Goal: Task Accomplishment & Management: Use online tool/utility

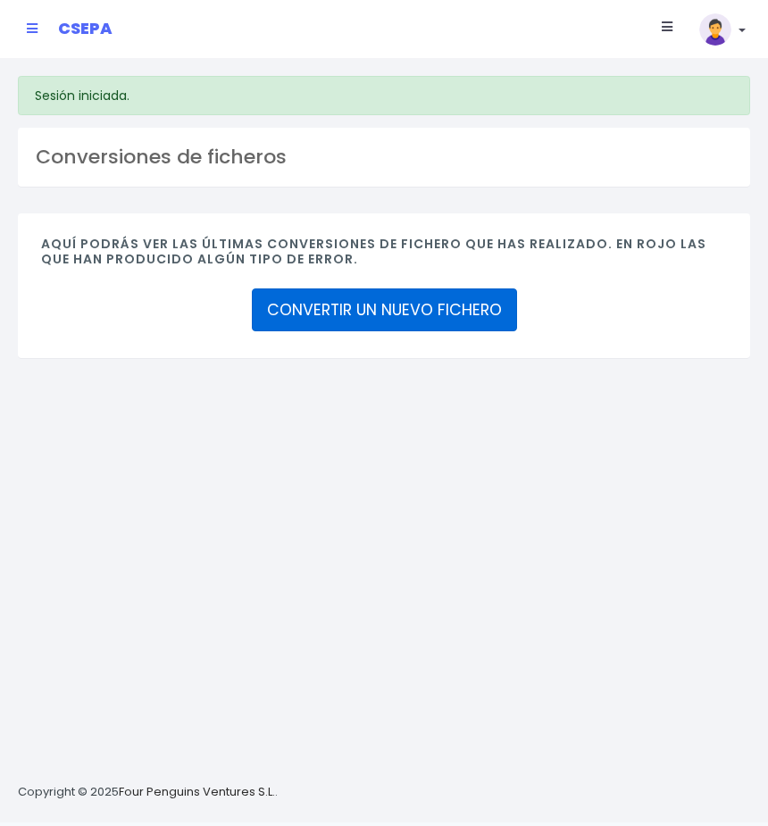
click at [386, 314] on link "CONVERTIR UN NUEVO FICHERO" at bounding box center [384, 310] width 265 height 43
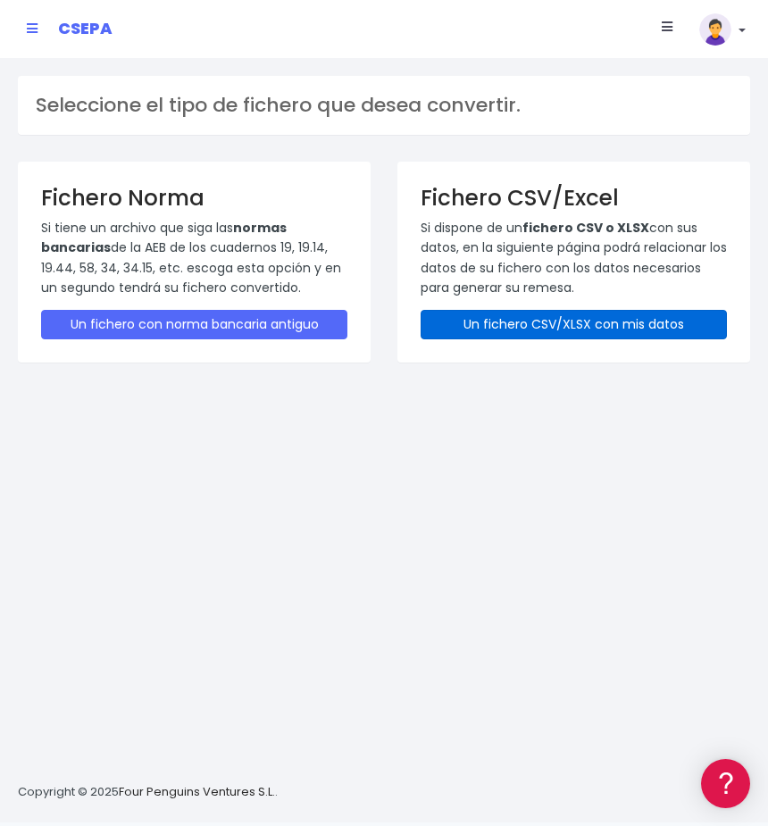
click at [468, 324] on link "Un fichero CSV/XLSX con mis datos" at bounding box center [574, 324] width 306 height 29
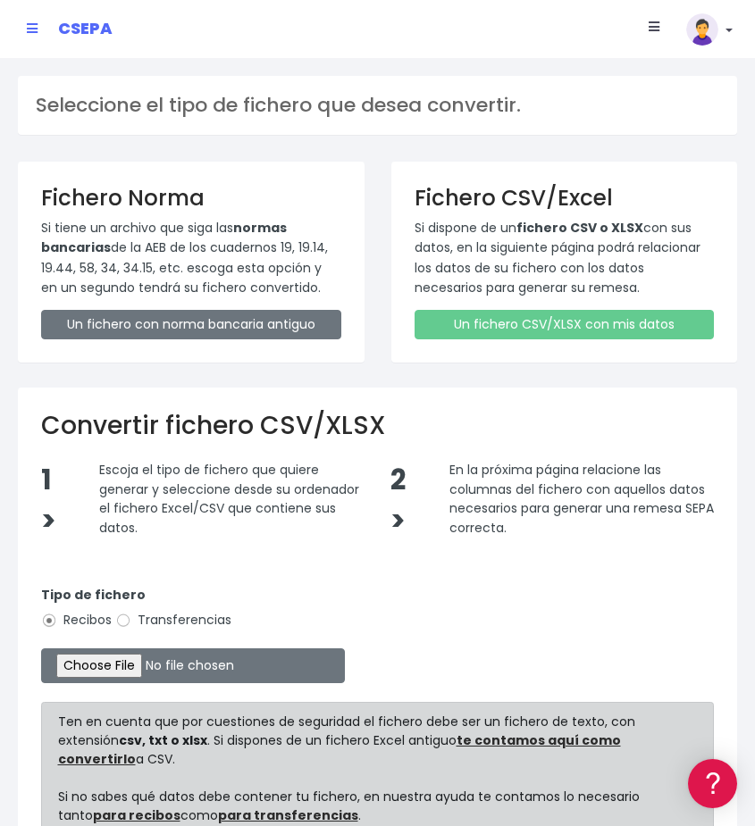
click at [144, 627] on label "Transferencias" at bounding box center [173, 620] width 116 height 19
click at [131, 627] on input "Transferencias" at bounding box center [123, 621] width 16 height 16
radio input "true"
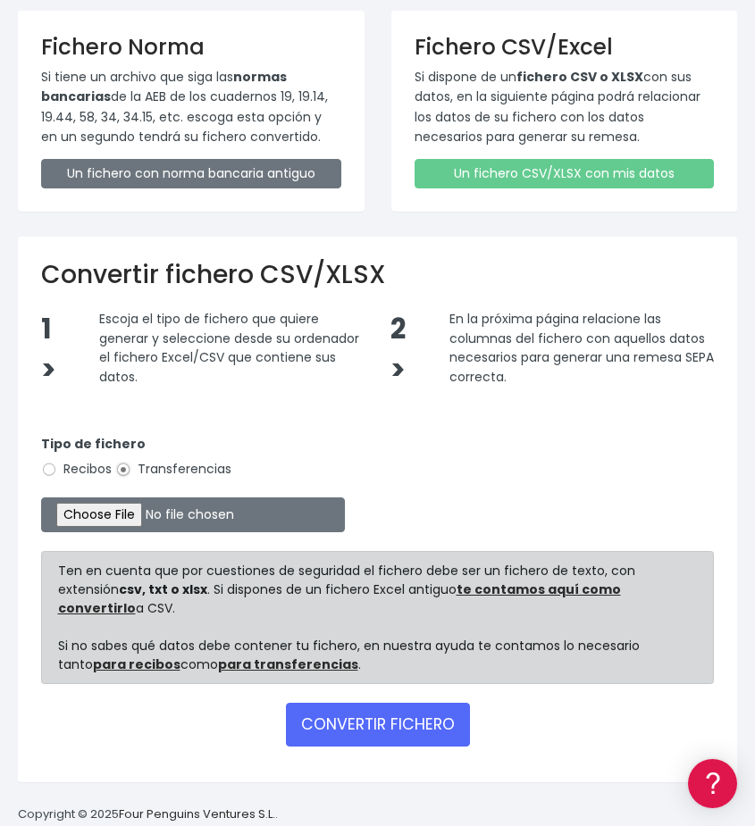
type input "C:\fakepath\MODELO REMESAS PAGO PROVEEDORES BELGICA.xlsx"
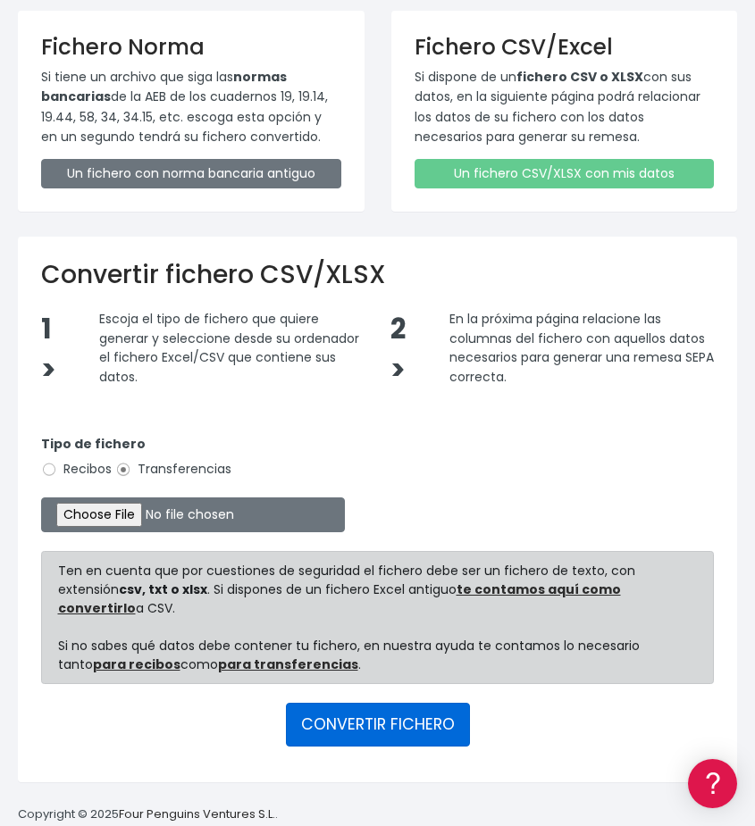
click at [318, 717] on button "CONVERTIR FICHERO" at bounding box center [378, 724] width 184 height 43
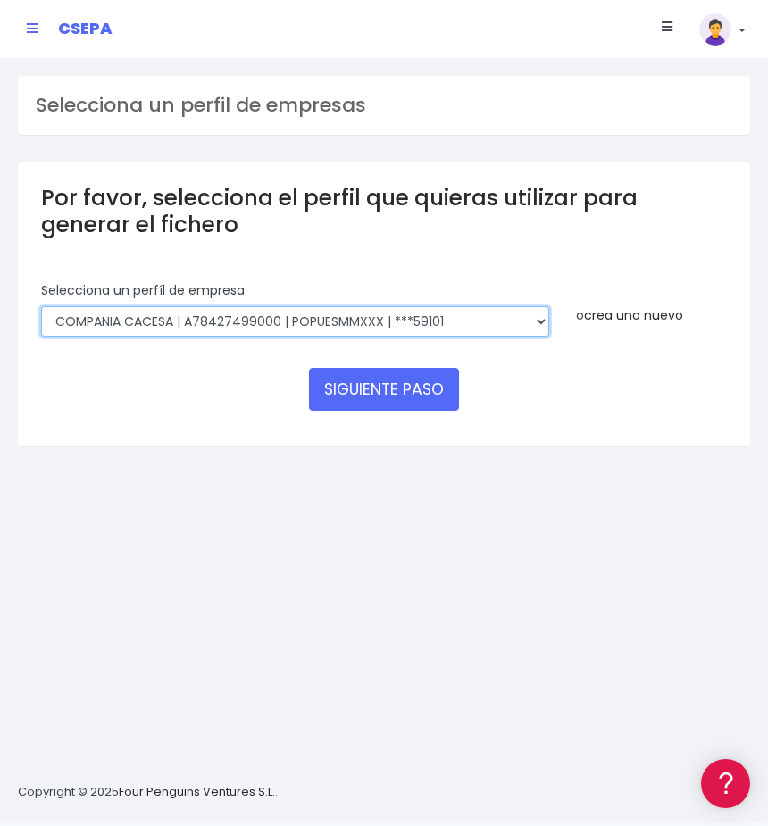
click at [487, 317] on select "AUXILIAR LOGISTICA AEROPORTUARIA SA | A83337733 | POPUESMMXXX | ***63415 COMPAÑ…" at bounding box center [295, 321] width 508 height 30
select select "394"
click at [41, 306] on select "AUXILIAR LOGISTICA AEROPORTUARIA SA | A83337733 | POPUESMMXXX | ***63415 COMPAÑ…" at bounding box center [295, 321] width 508 height 30
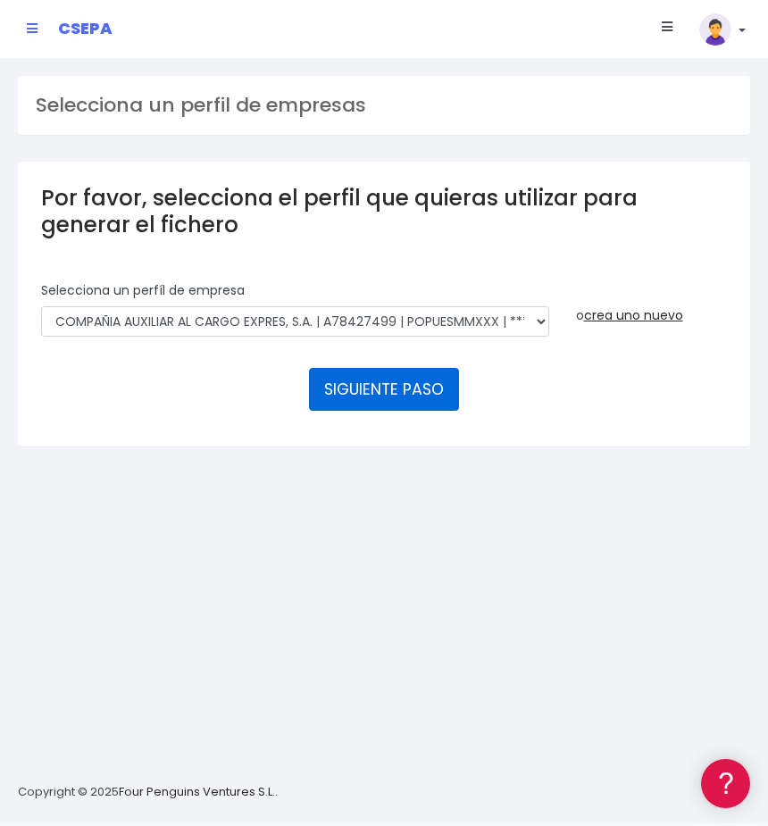
click at [428, 389] on button "SIGUIENTE PASO" at bounding box center [384, 389] width 150 height 43
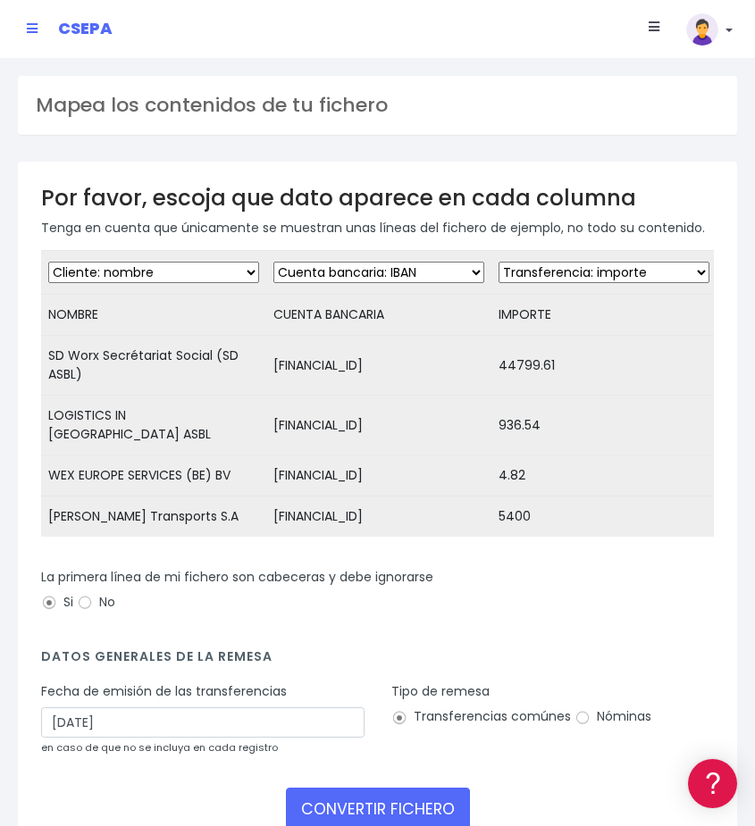
scroll to position [97, 0]
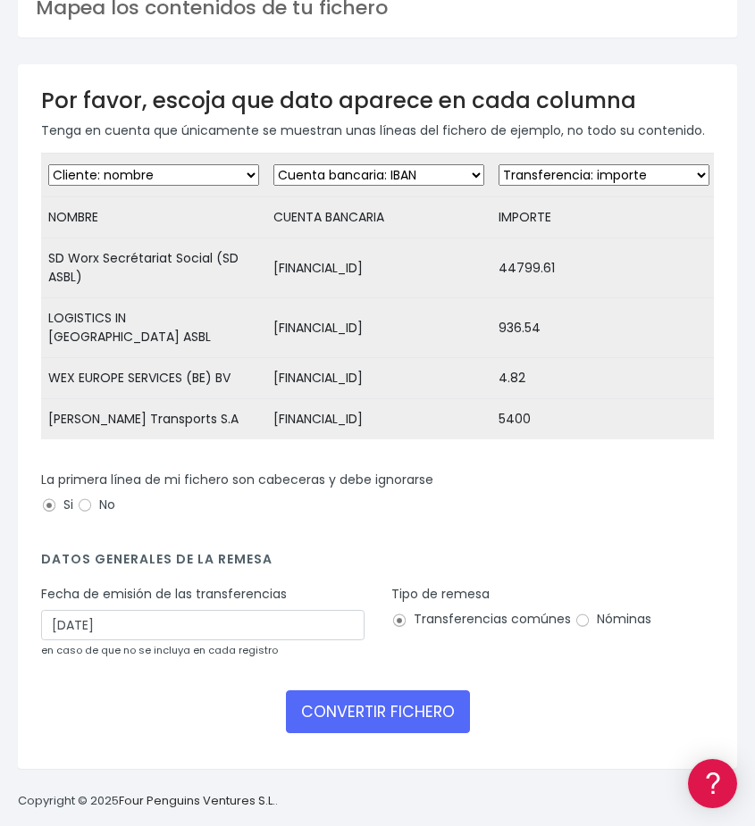
click at [89, 603] on div "Fecha de emisión de las transferencias 06/09/2025 en caso de que no se incluya …" at bounding box center [202, 622] width 323 height 74
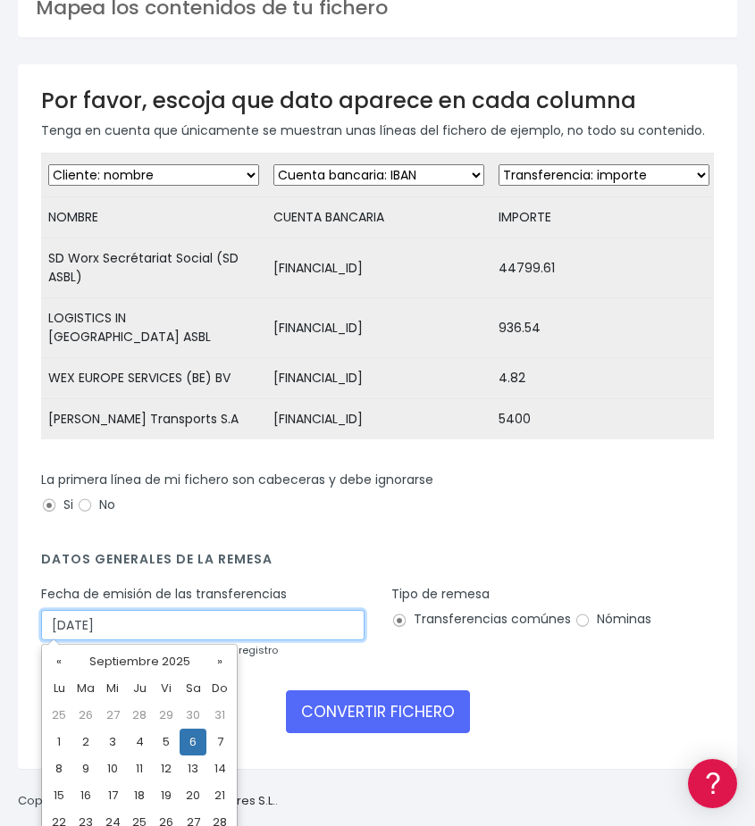
click at [92, 617] on input "[DATE]" at bounding box center [202, 625] width 323 height 30
click at [130, 744] on td "4" at bounding box center [139, 742] width 27 height 27
type input "04/09/2025"
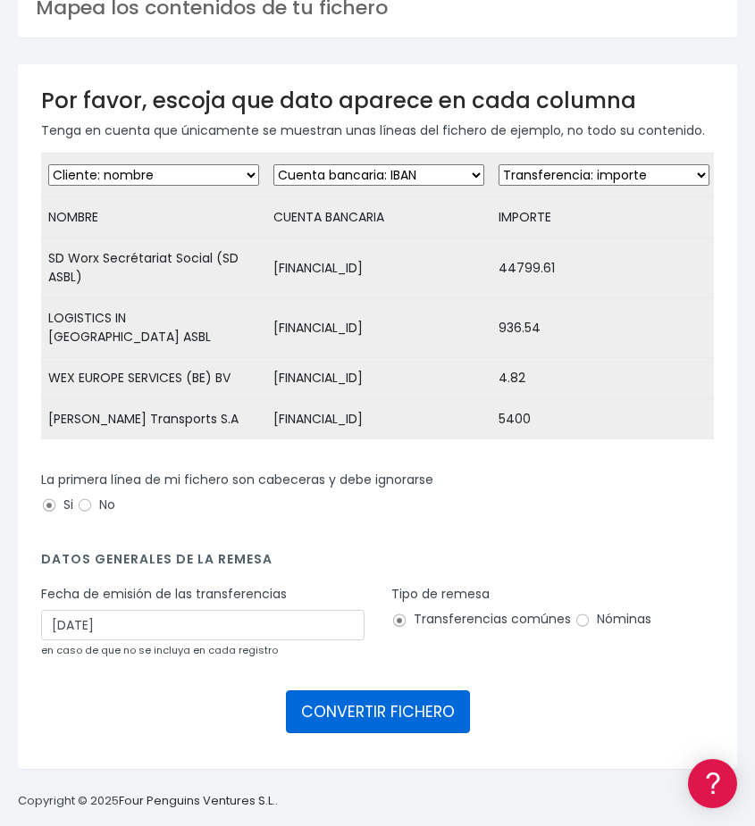
click at [338, 707] on button "CONVERTIR FICHERO" at bounding box center [378, 711] width 184 height 43
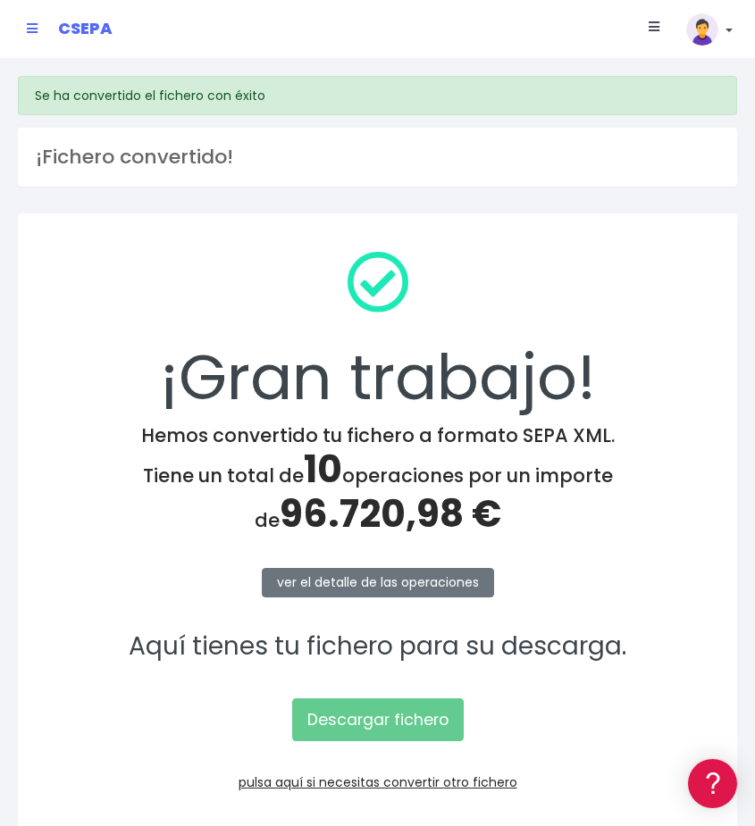
scroll to position [65, 0]
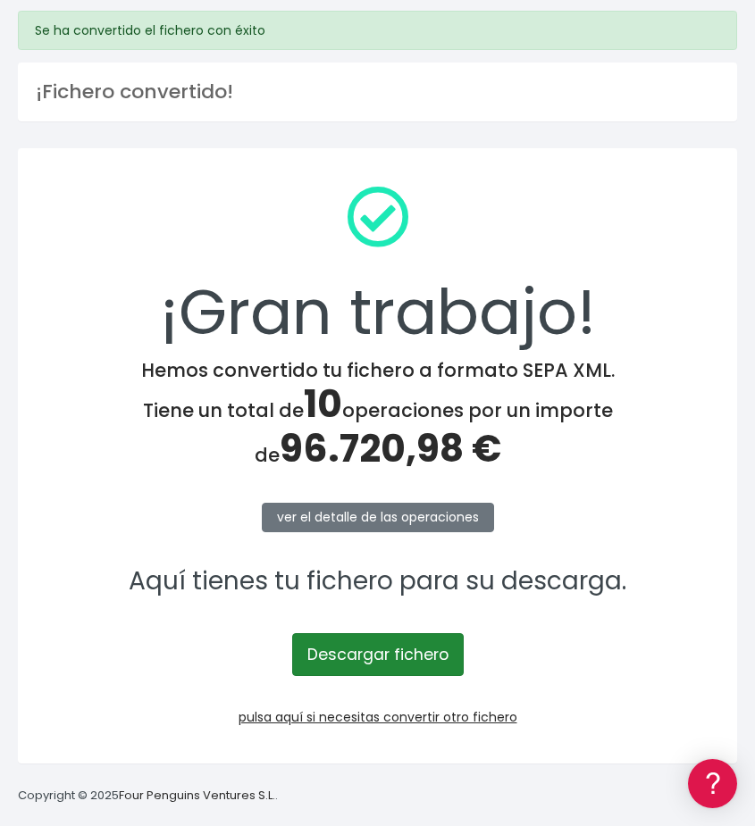
click at [322, 659] on link "Descargar fichero" at bounding box center [377, 654] width 171 height 43
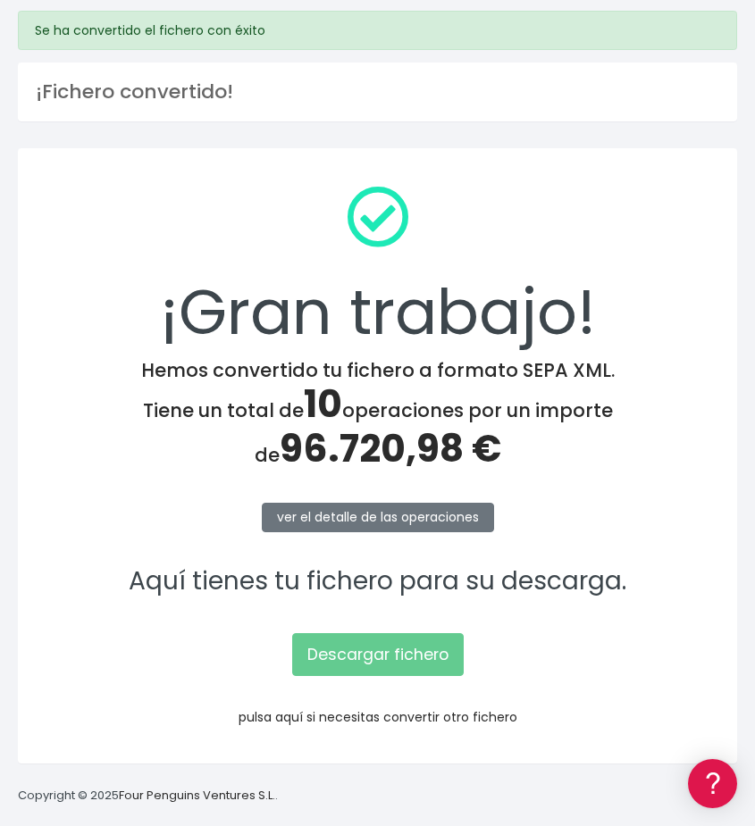
click at [278, 716] on link "pulsa aquí si necesitas convertir otro fichero" at bounding box center [377, 717] width 279 height 18
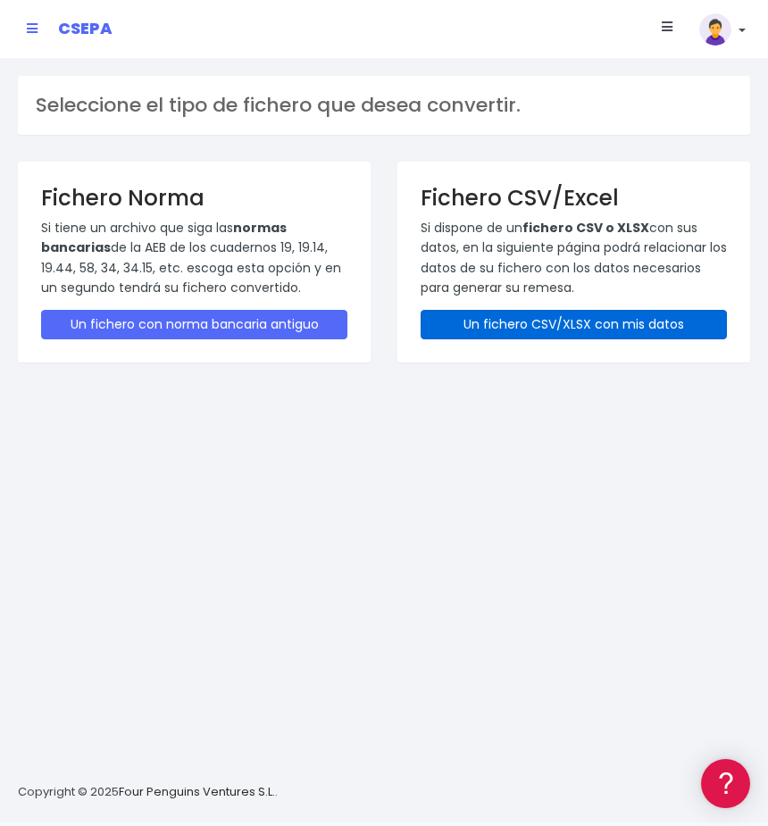
click at [487, 328] on link "Un fichero CSV/XLSX con mis datos" at bounding box center [574, 324] width 306 height 29
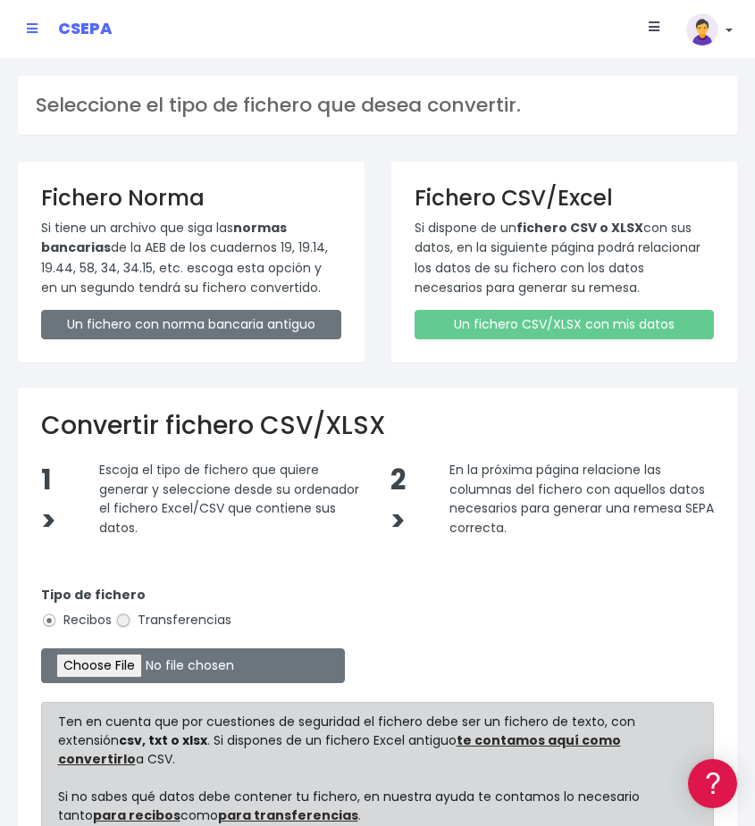
click at [130, 622] on input "Transferencias" at bounding box center [123, 621] width 16 height 16
radio input "true"
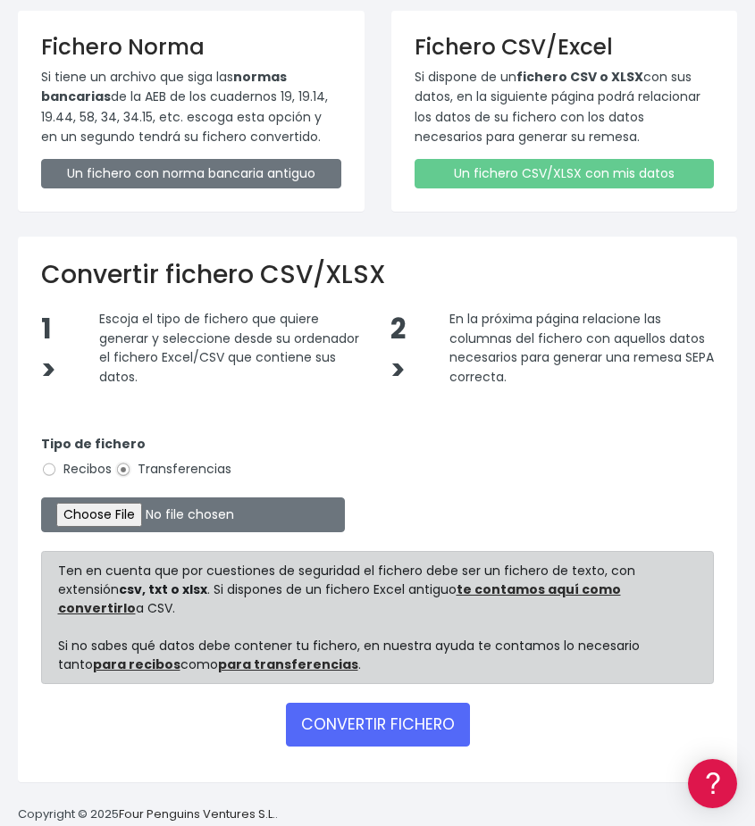
type input "C:\fakepath\MODELO REMESAS PAGO PROVEEDORES HOLANDA.xlsx"
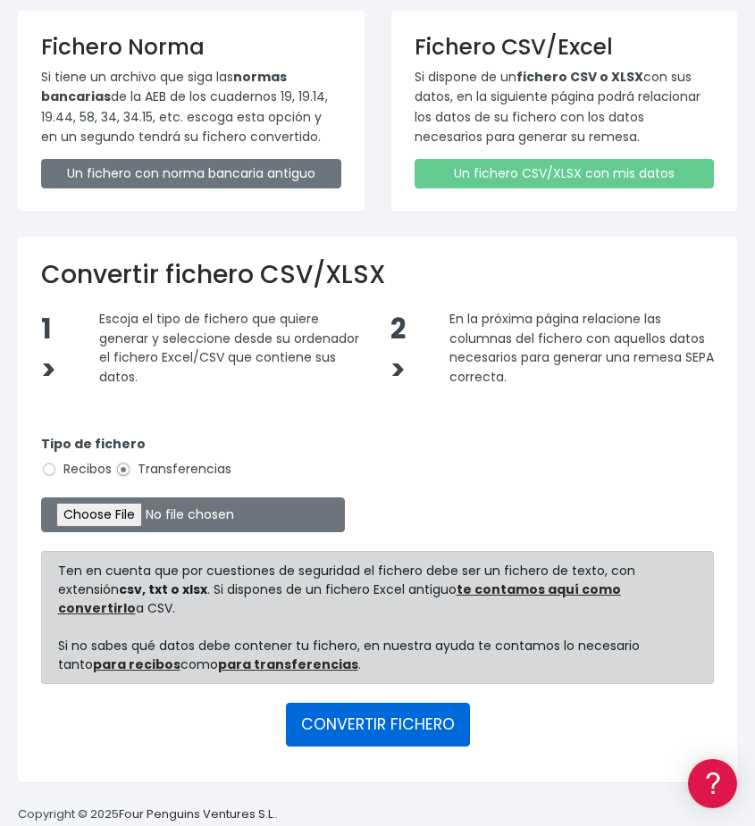
click at [327, 709] on button "CONVERTIR FICHERO" at bounding box center [378, 724] width 184 height 43
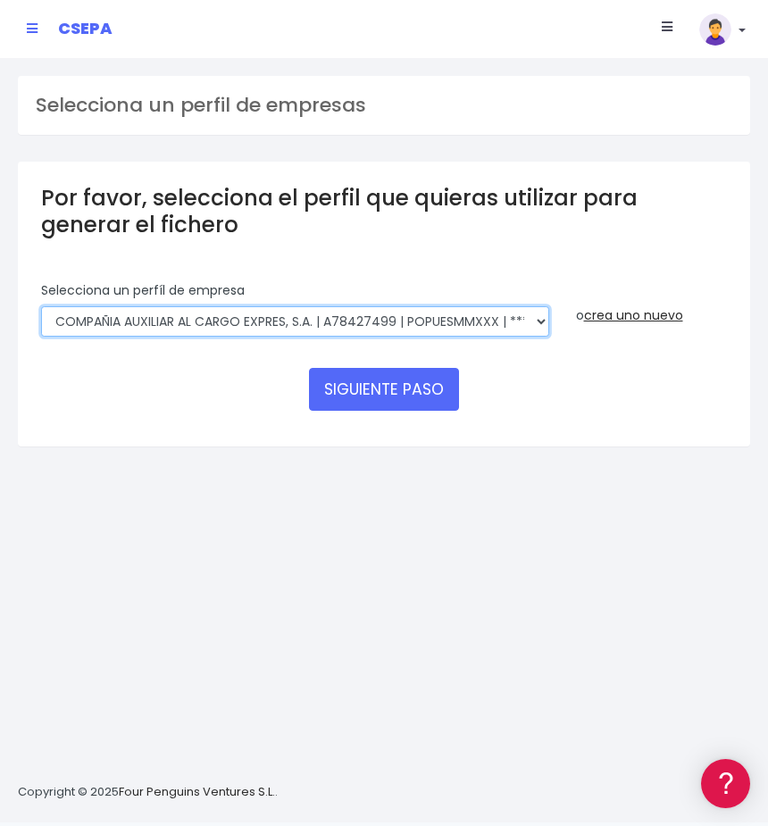
click at [501, 318] on select "AUXILIAR LOGISTICA AEROPORTUARIA SA | A83337733 | POPUESMMXXX | ***63415 COMPAÑ…" at bounding box center [295, 321] width 508 height 30
click at [41, 306] on select "AUXILIAR LOGISTICA AEROPORTUARIA SA | A83337733 | POPUESMMXXX | ***63415 COMPAÑ…" at bounding box center [295, 321] width 508 height 30
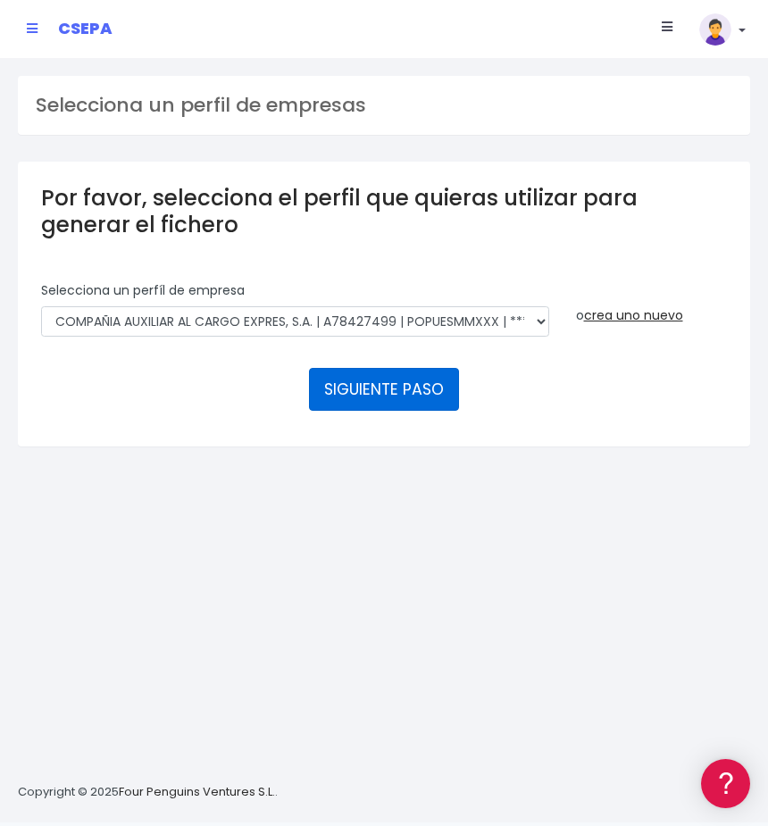
click at [421, 399] on button "SIGUIENTE PASO" at bounding box center [384, 389] width 150 height 43
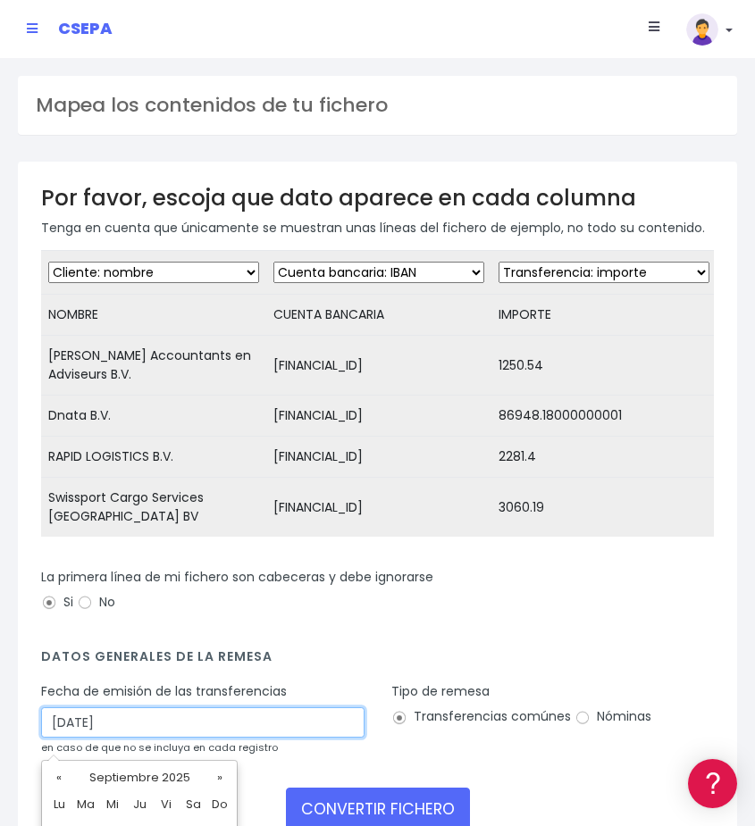
click at [90, 731] on input "06/09/2025" at bounding box center [202, 722] width 323 height 30
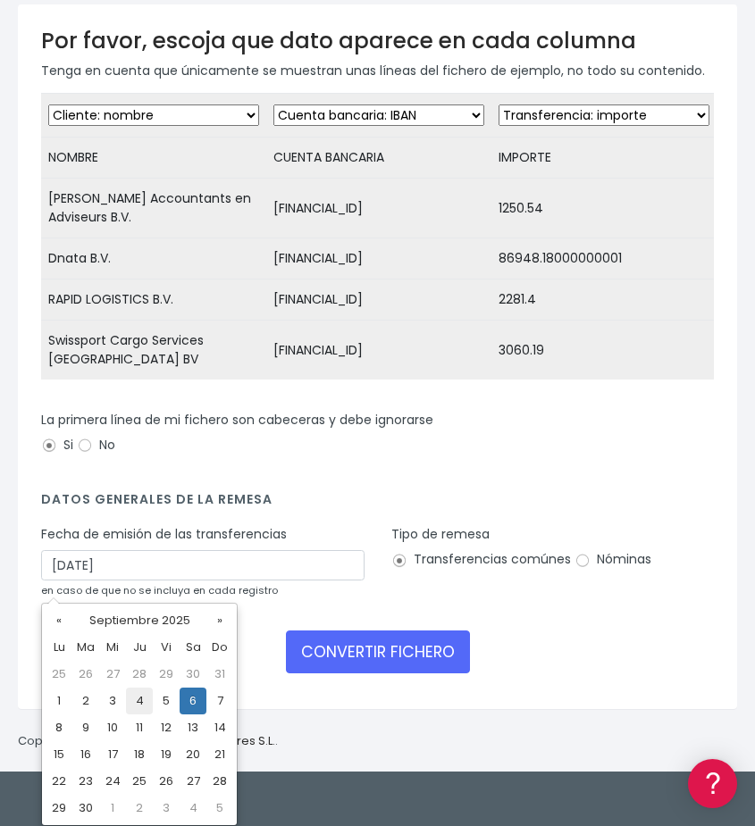
click at [142, 699] on td "4" at bounding box center [139, 701] width 27 height 27
type input "04/09/2025"
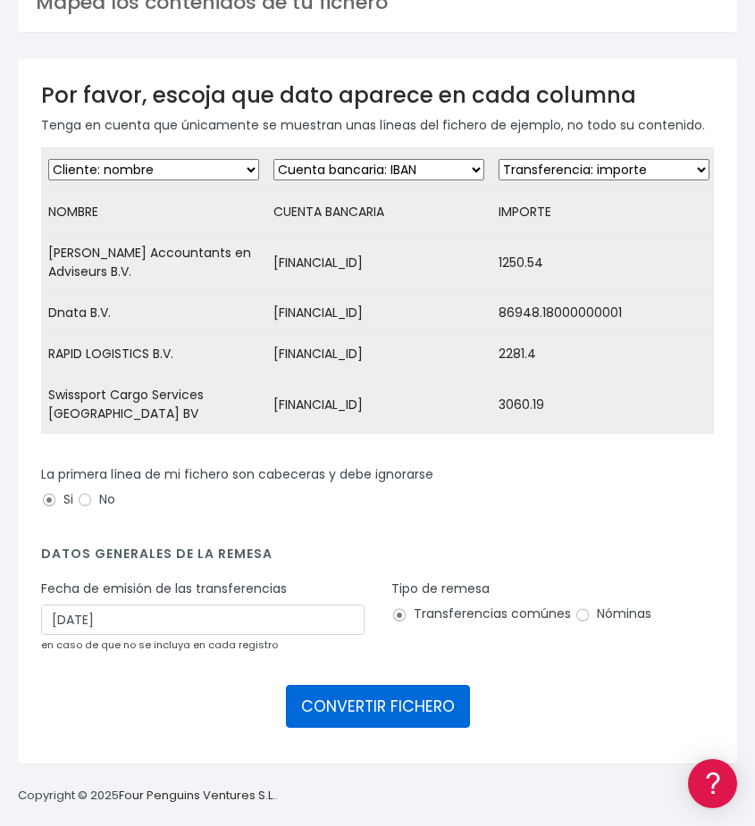
click at [334, 697] on button "CONVERTIR FICHERO" at bounding box center [378, 706] width 184 height 43
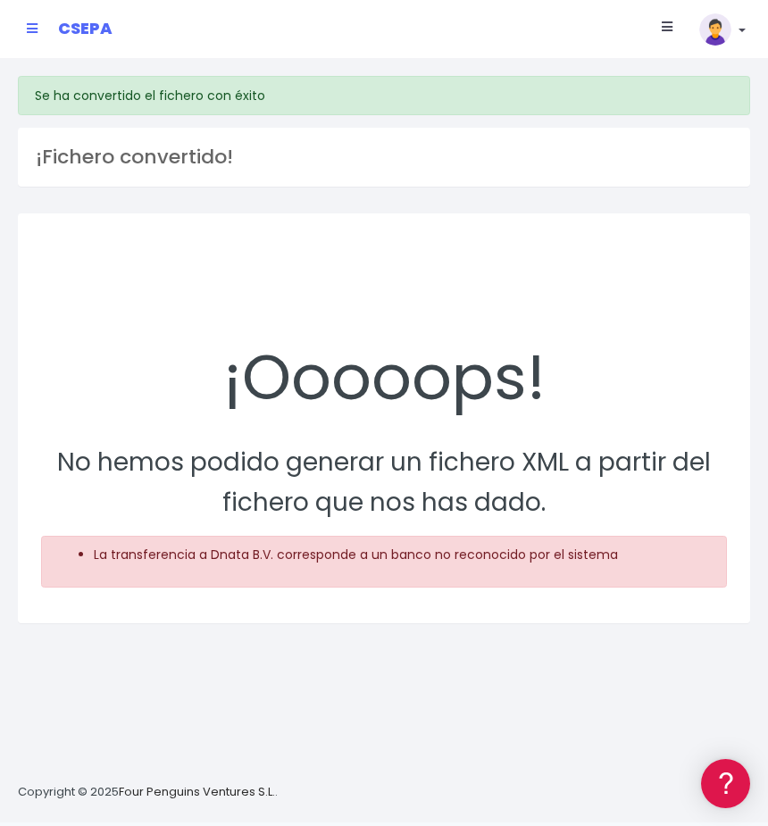
click at [38, 19] on div "CSEPA" at bounding box center [69, 29] width 113 height 46
click at [30, 38] on link at bounding box center [32, 28] width 11 height 31
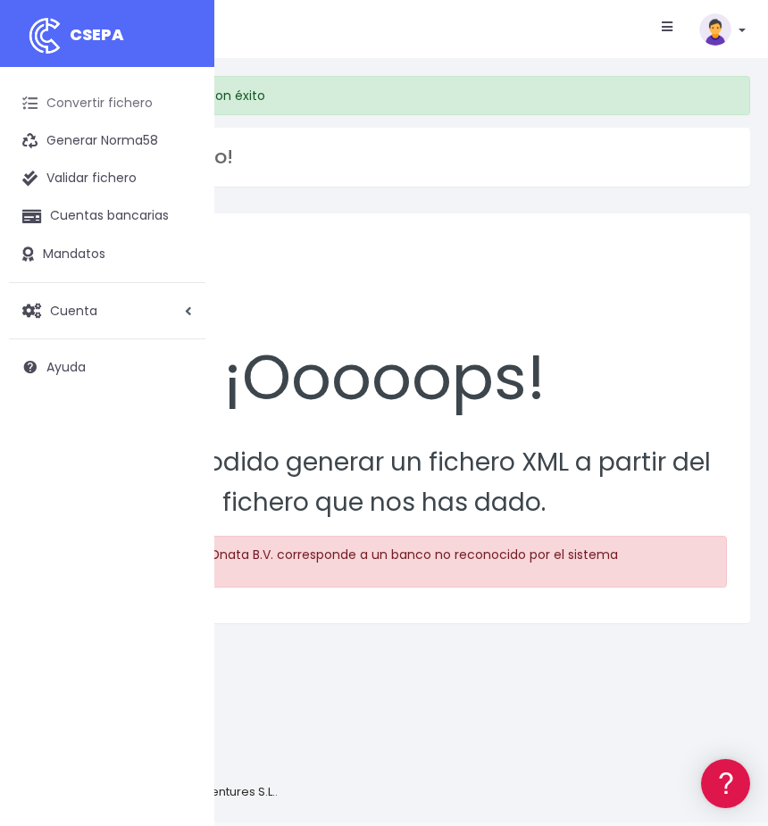
click at [57, 104] on link "Convertir fichero" at bounding box center [107, 104] width 197 height 38
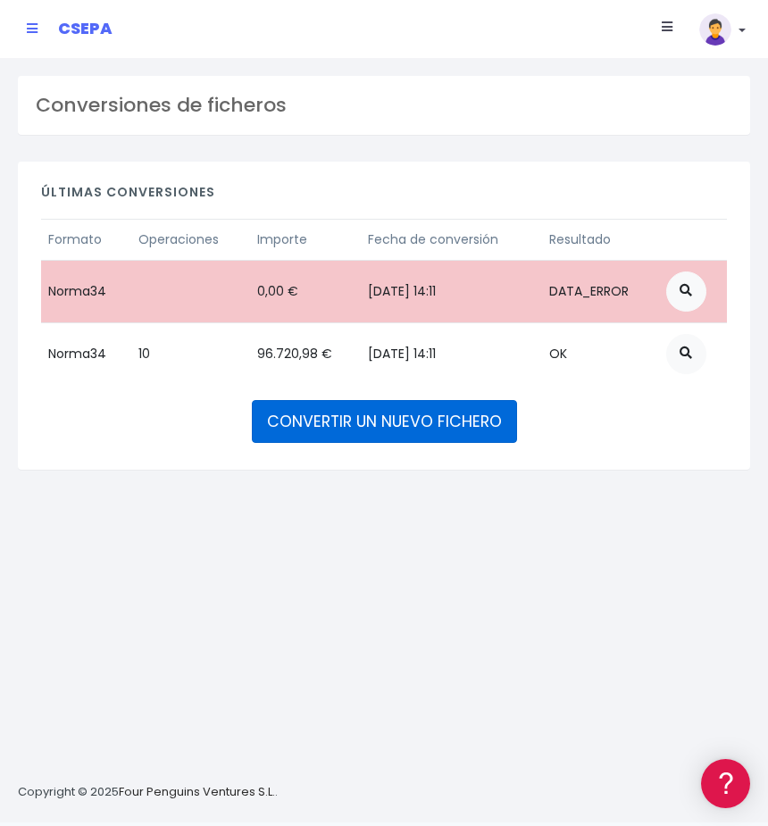
click at [402, 431] on link "CONVERTIR UN NUEVO FICHERO" at bounding box center [384, 421] width 265 height 43
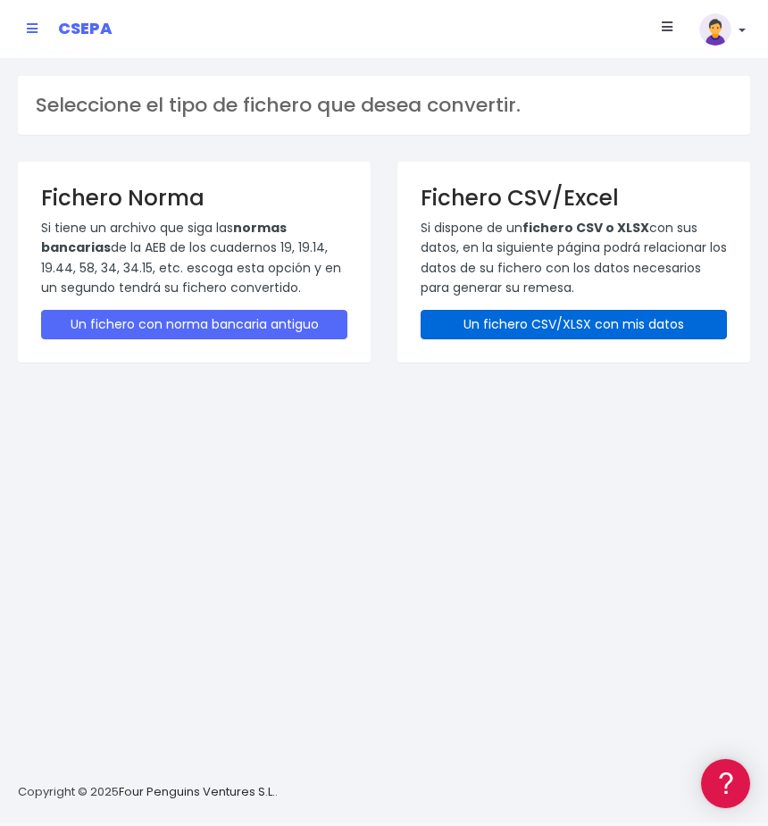
click at [513, 329] on link "Un fichero CSV/XLSX con mis datos" at bounding box center [574, 324] width 306 height 29
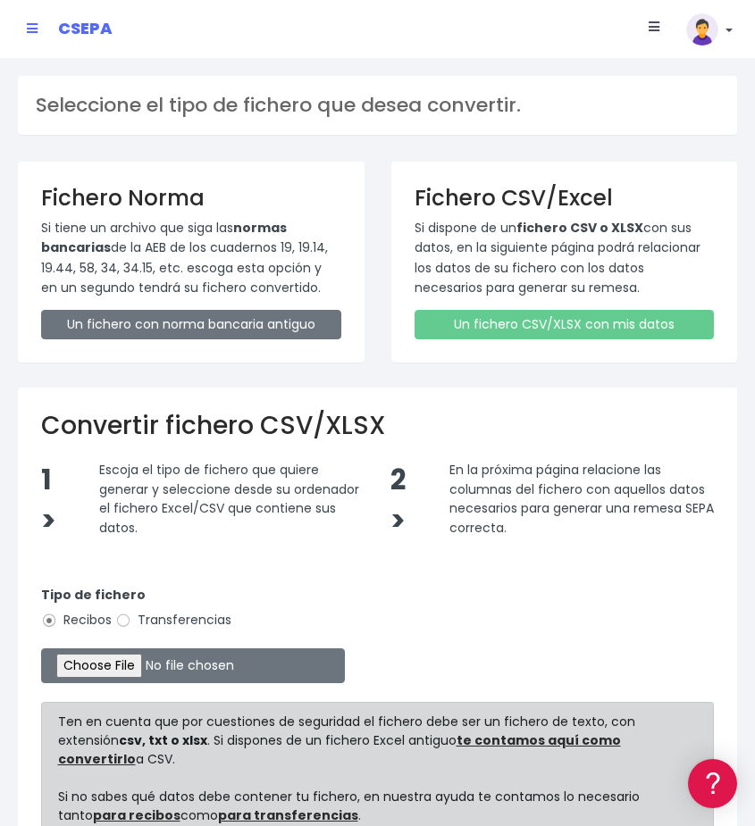
click at [172, 626] on label "Transferencias" at bounding box center [173, 620] width 116 height 19
click at [131, 626] on input "Transferencias" at bounding box center [123, 621] width 16 height 16
radio input "true"
type input "C:\fakepath\MODELO REMESAS PAGO PROVEEDORES HOLANDA.xlsx"
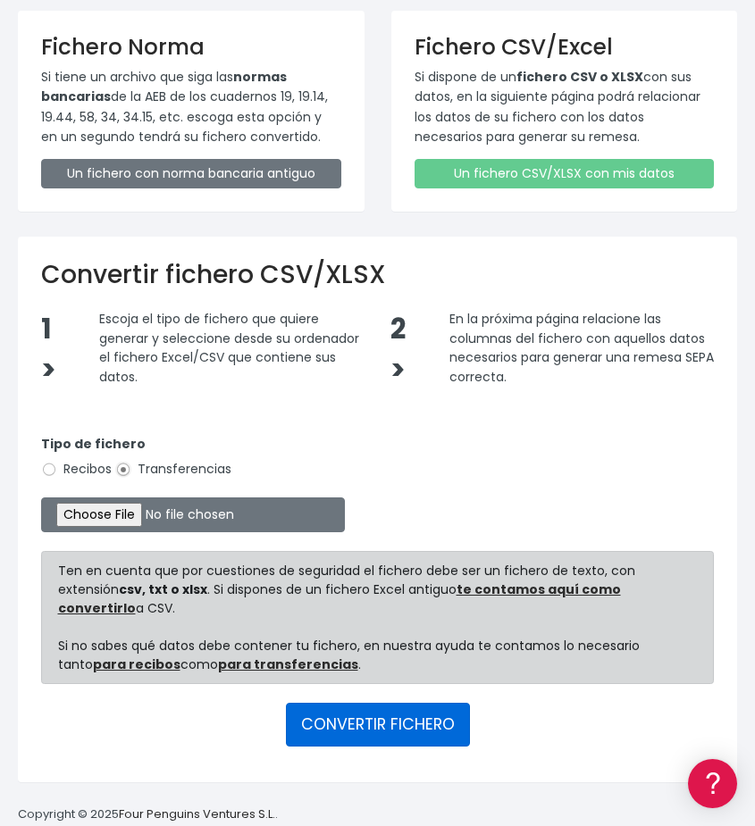
click at [369, 712] on button "CONVERTIR FICHERO" at bounding box center [378, 724] width 184 height 43
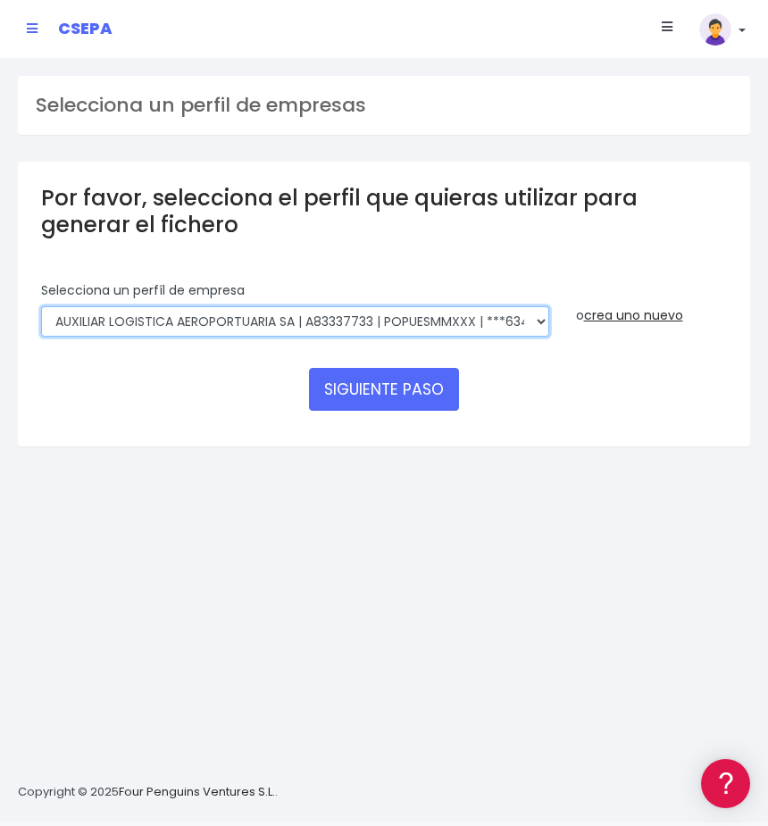
click at [342, 324] on select "AUXILIAR LOGISTICA AEROPORTUARIA SA | A83337733 | POPUESMMXXX | ***63415 COMPAÑ…" at bounding box center [295, 321] width 508 height 30
select select "394"
click at [41, 306] on select "AUXILIAR LOGISTICA AEROPORTUARIA SA | A83337733 | POPUESMMXXX | ***63415 COMPAÑ…" at bounding box center [295, 321] width 508 height 30
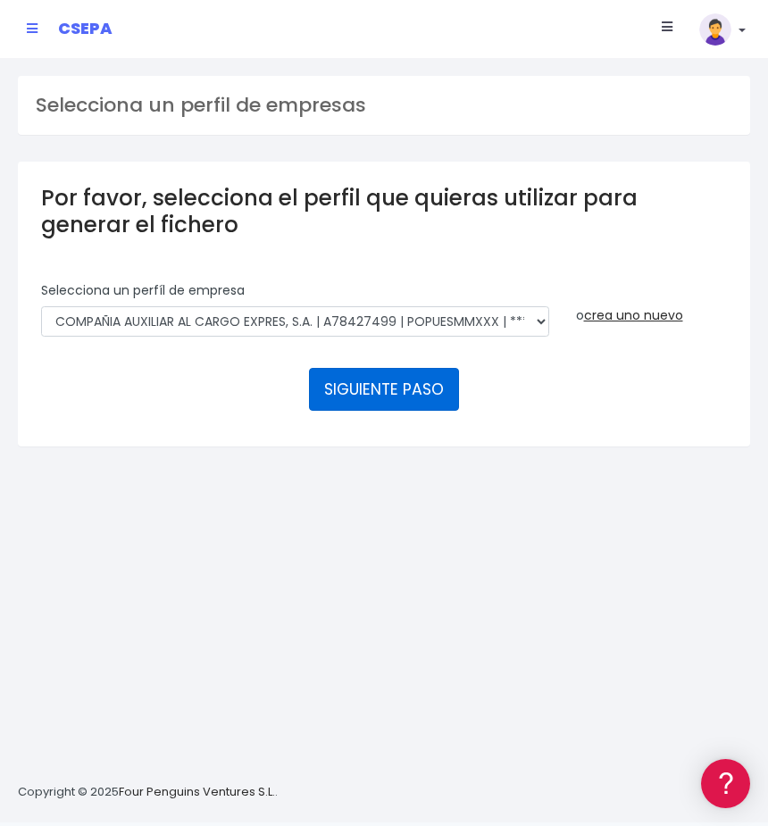
click at [395, 399] on button "SIGUIENTE PASO" at bounding box center [384, 389] width 150 height 43
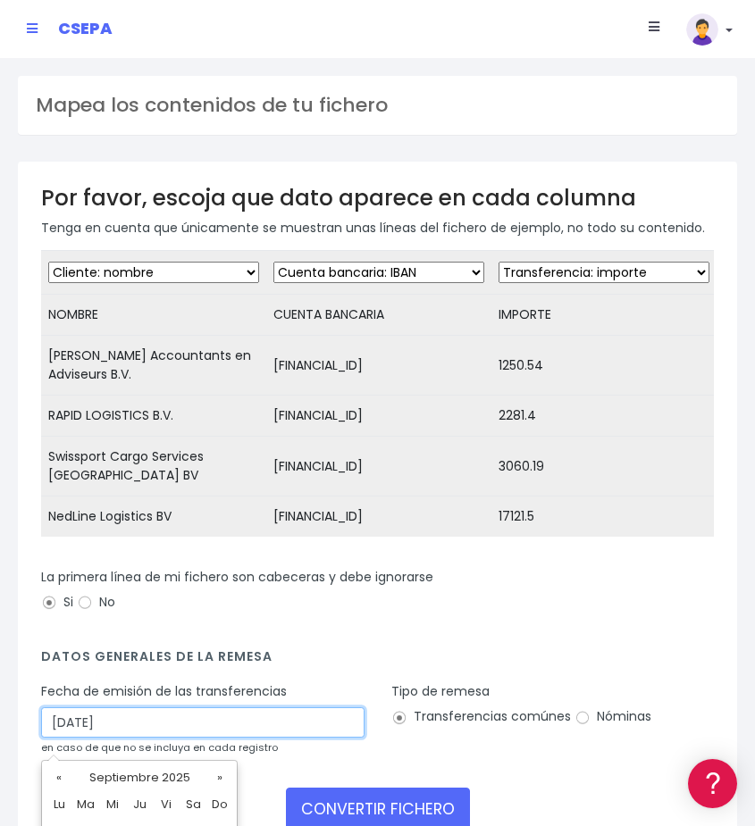
click at [130, 738] on input "06/09/2025" at bounding box center [202, 722] width 323 height 30
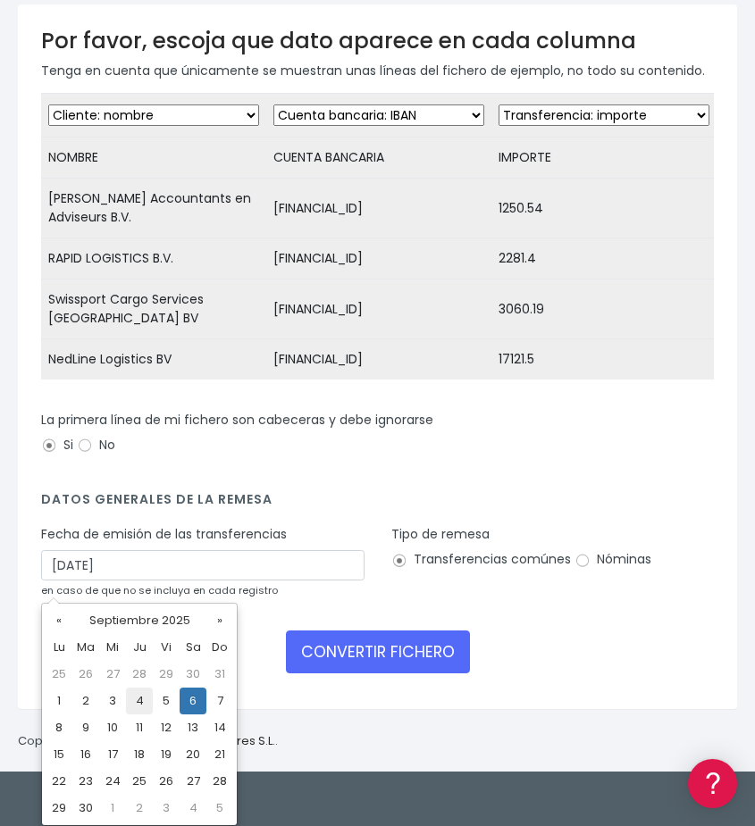
click at [143, 701] on td "4" at bounding box center [139, 701] width 27 height 27
type input "[DATE]"
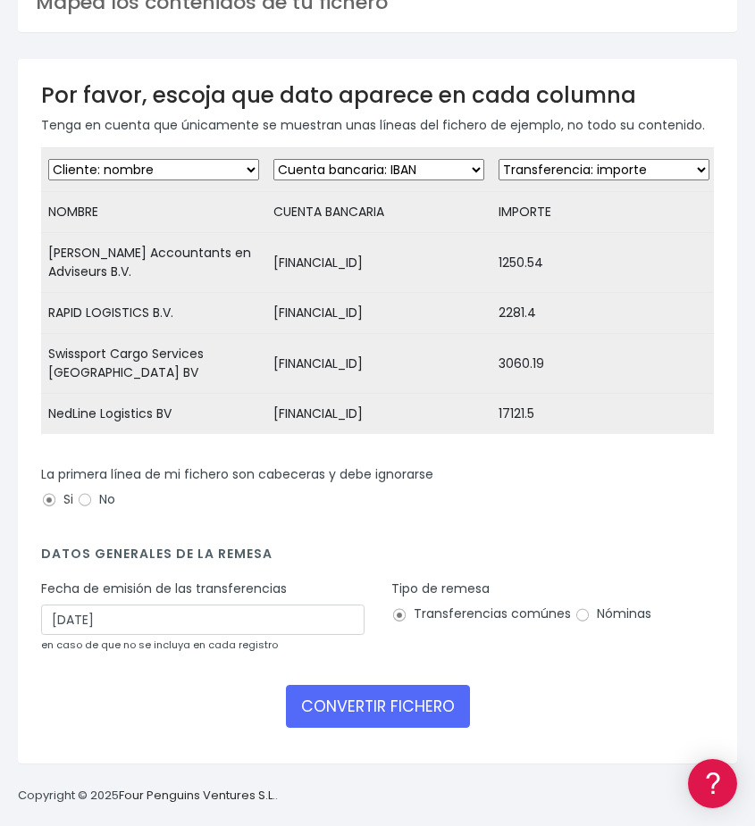
scroll to position [116, 0]
click at [143, 701] on div "CONVERTIR FICHERO" at bounding box center [377, 706] width 673 height 43
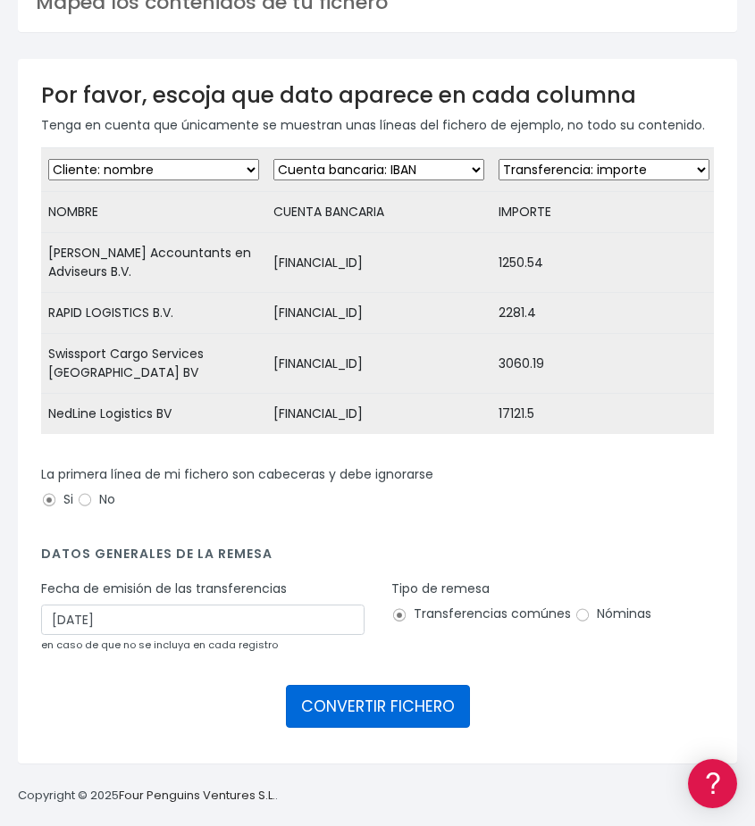
click at [393, 703] on button "CONVERTIR FICHERO" at bounding box center [378, 706] width 184 height 43
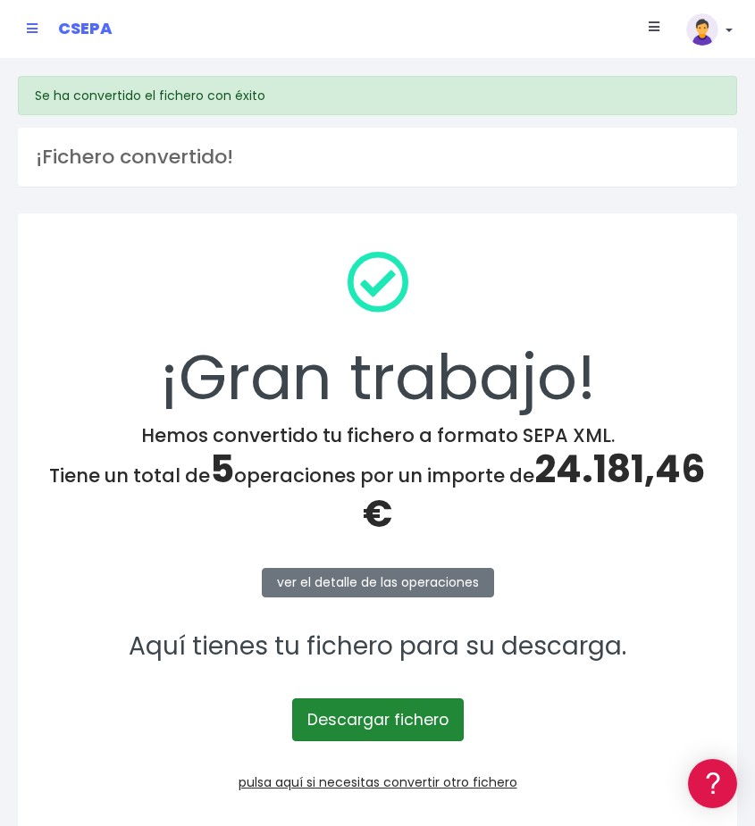
click at [388, 710] on link "Descargar fichero" at bounding box center [377, 719] width 171 height 43
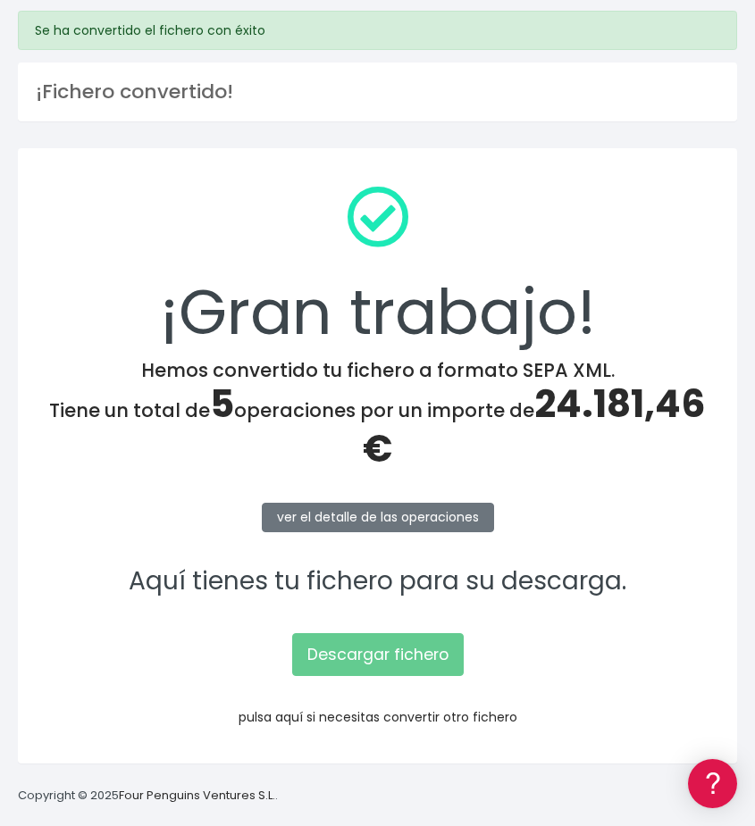
click at [266, 716] on link "pulsa aquí si necesitas convertir otro fichero" at bounding box center [377, 717] width 279 height 18
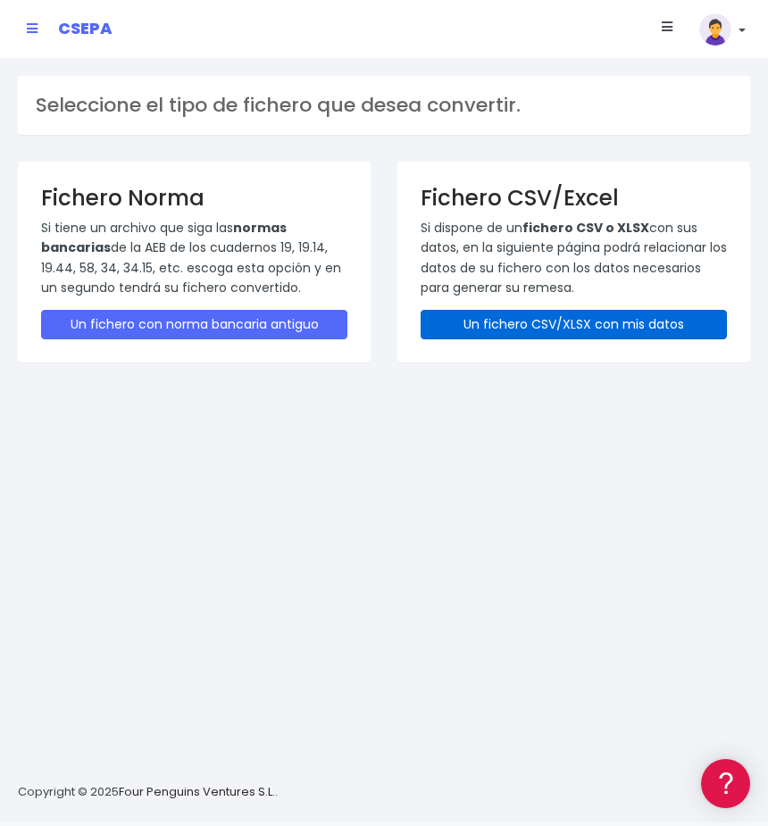
click at [531, 322] on link "Un fichero CSV/XLSX con mis datos" at bounding box center [574, 324] width 306 height 29
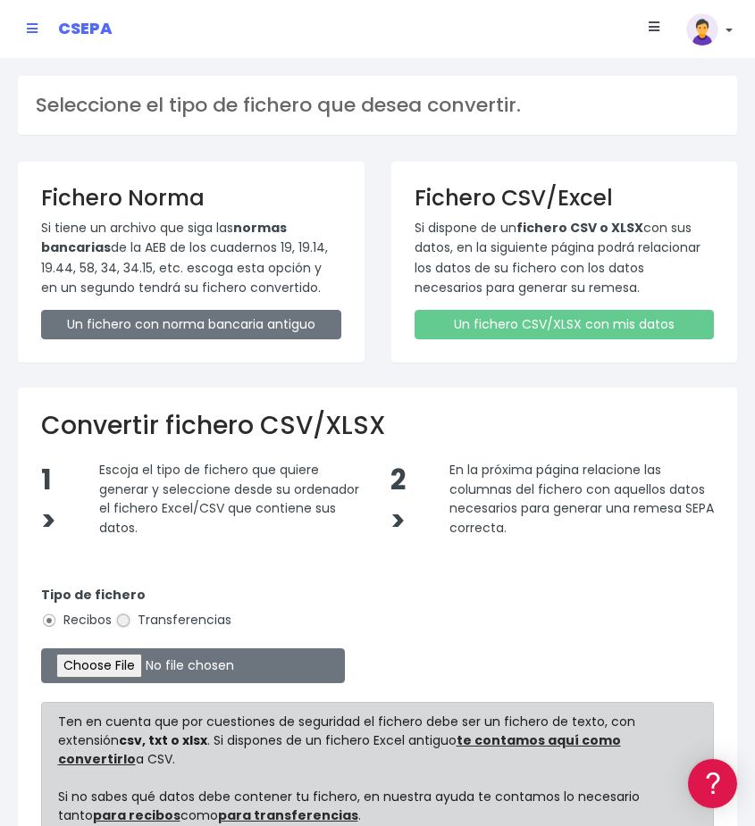
click at [129, 622] on input "Transferencias" at bounding box center [123, 621] width 16 height 16
radio input "true"
type input "C:\fakepath\MODELO REMESAS PAGO PROVEEDORES ALEMANIA.xlsx"
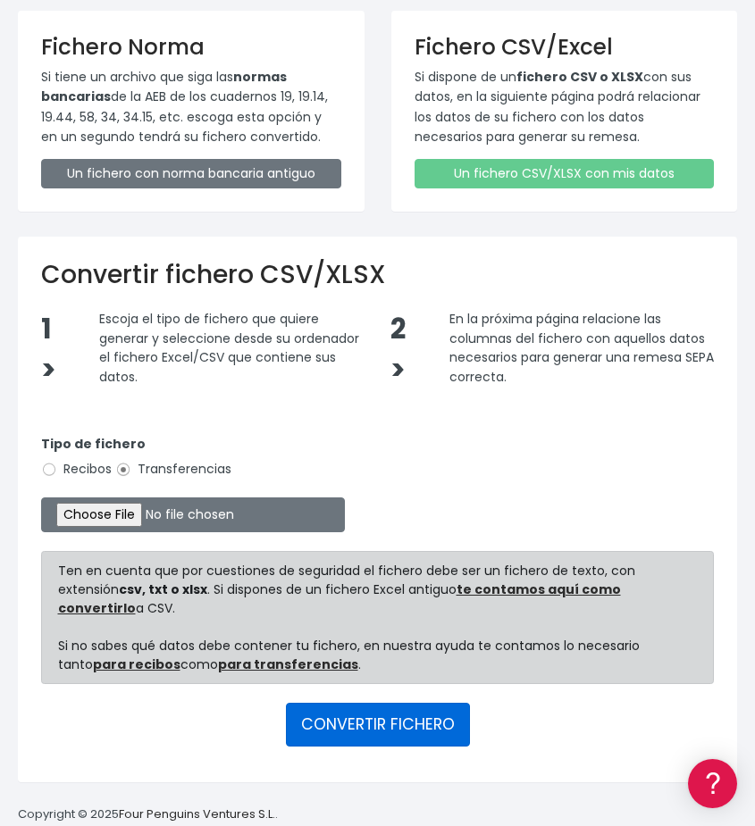
click at [346, 703] on button "CONVERTIR FICHERO" at bounding box center [378, 724] width 184 height 43
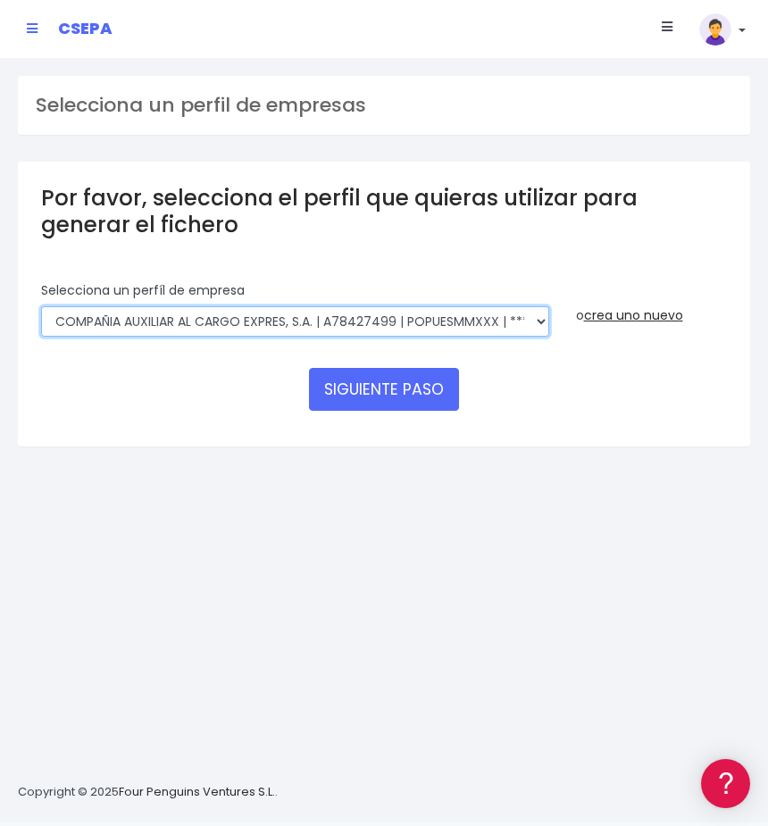
click at [253, 316] on select "AUXILIAR LOGISTICA AEROPORTUARIA SA | A83337733 | POPUESMMXXX | ***63415 COMPAÑ…" at bounding box center [295, 321] width 508 height 30
click at [41, 306] on select "AUXILIAR LOGISTICA AEROPORTUARIA SA | A83337733 | POPUESMMXXX | ***63415 COMPAÑ…" at bounding box center [295, 321] width 508 height 30
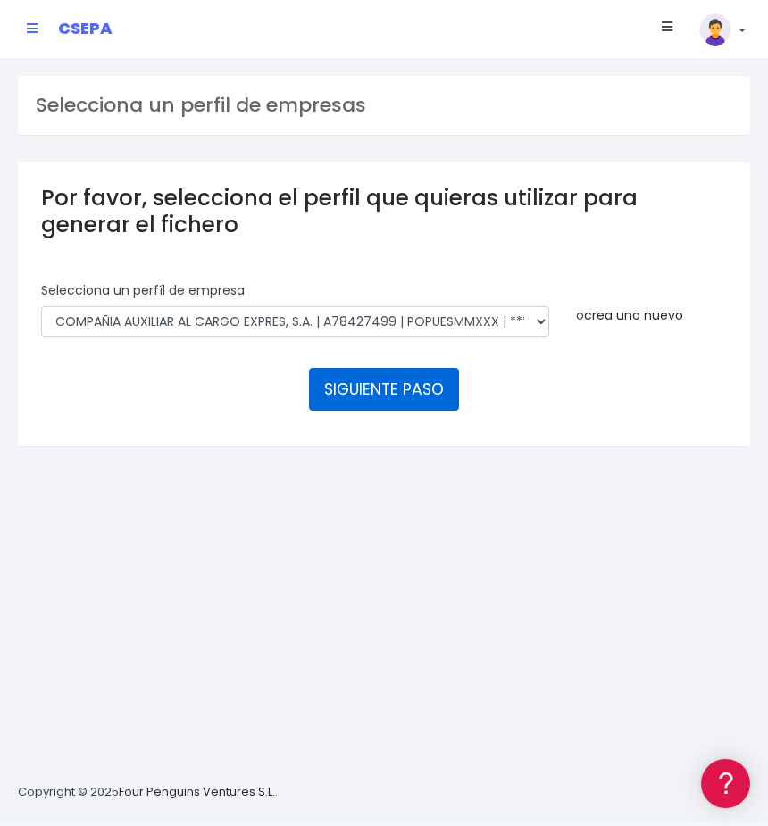
click at [403, 387] on button "SIGUIENTE PASO" at bounding box center [384, 389] width 150 height 43
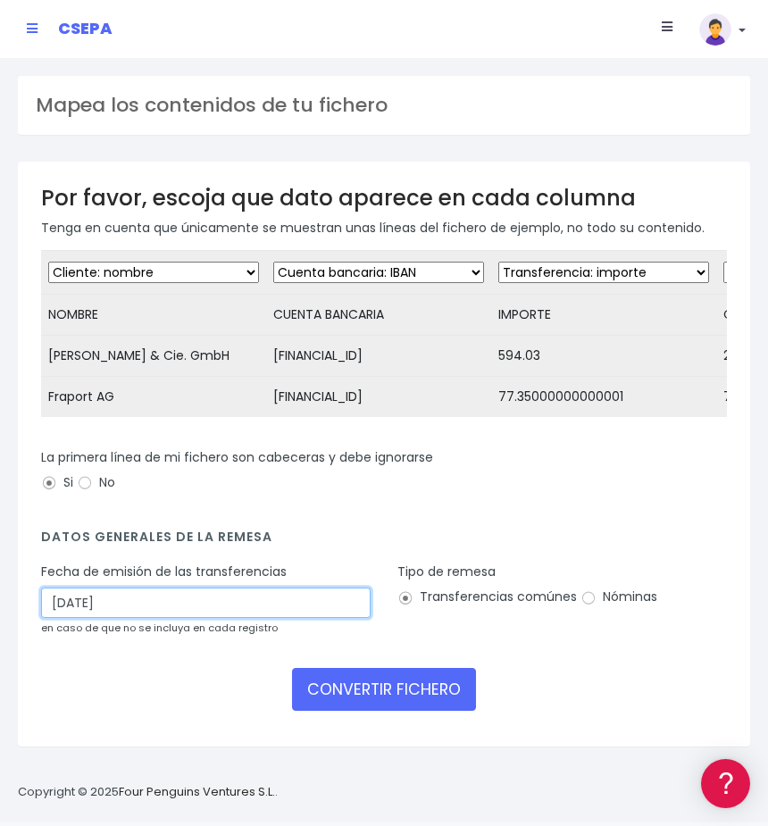
click at [80, 618] on input "[DATE]" at bounding box center [206, 603] width 330 height 30
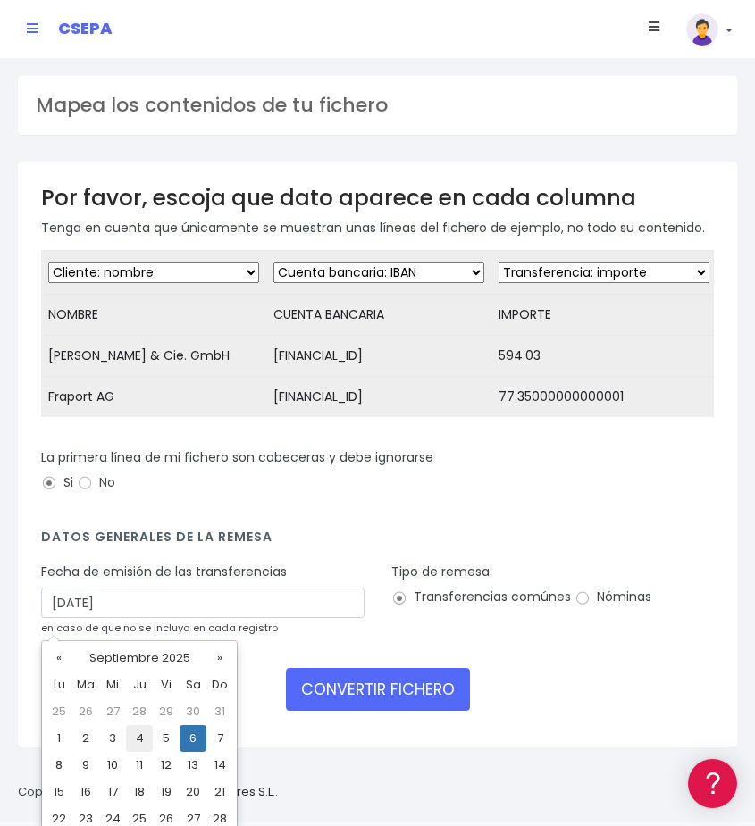
click at [142, 741] on td "4" at bounding box center [139, 738] width 27 height 27
type input "04/09/2025"
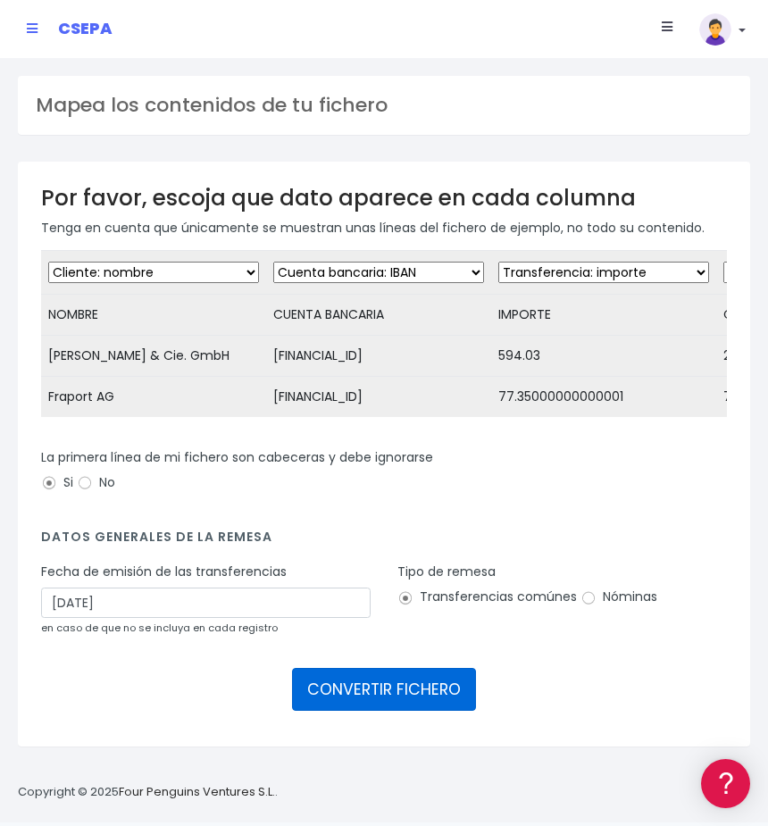
click at [361, 692] on button "CONVERTIR FICHERO" at bounding box center [384, 689] width 184 height 43
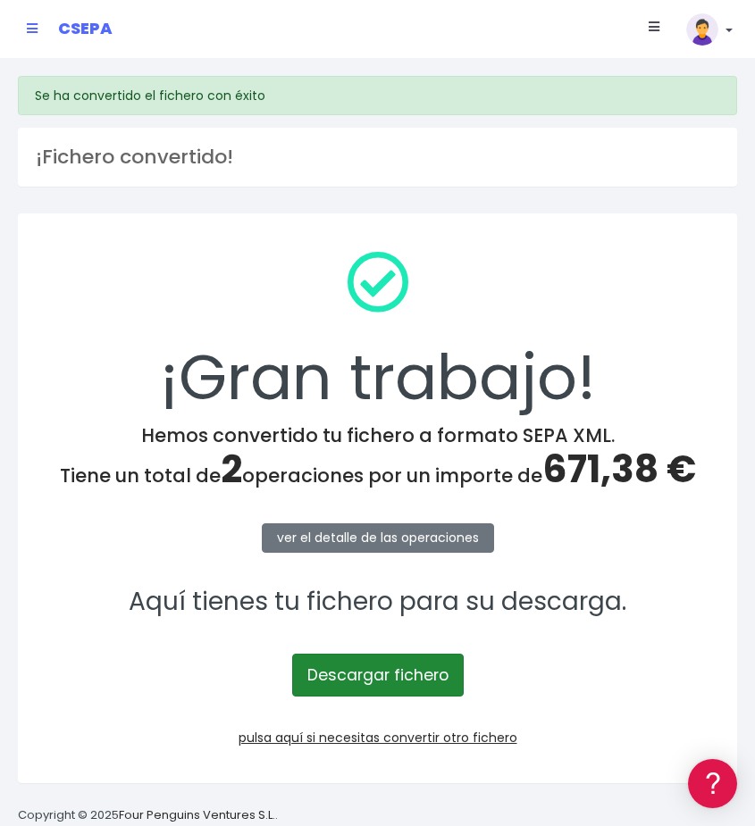
click at [360, 674] on link "Descargar fichero" at bounding box center [377, 675] width 171 height 43
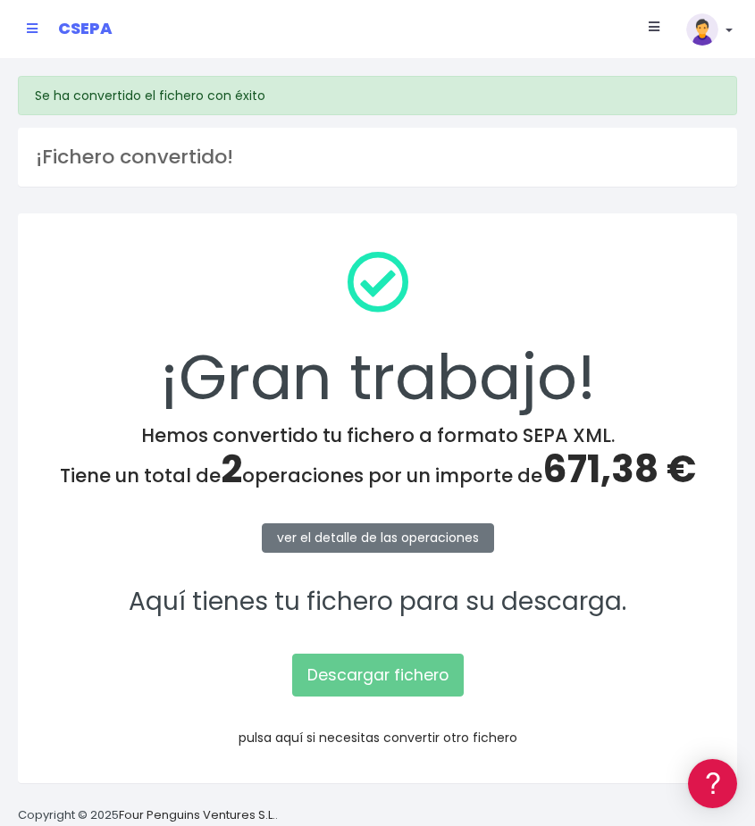
click at [259, 737] on link "pulsa aquí si necesitas convertir otro fichero" at bounding box center [377, 738] width 279 height 18
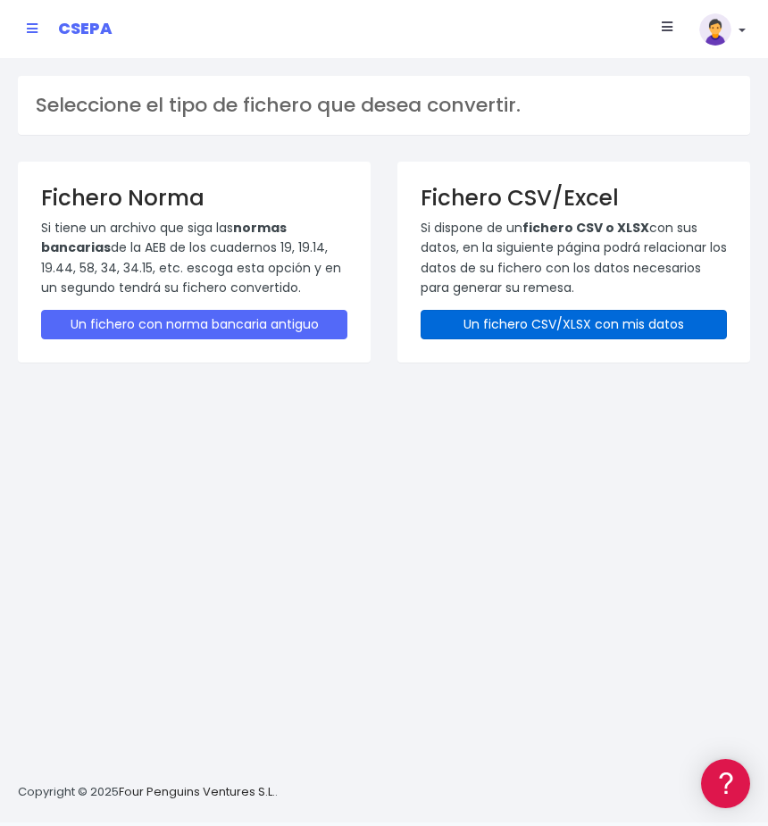
click at [477, 330] on link "Un fichero CSV/XLSX con mis datos" at bounding box center [574, 324] width 306 height 29
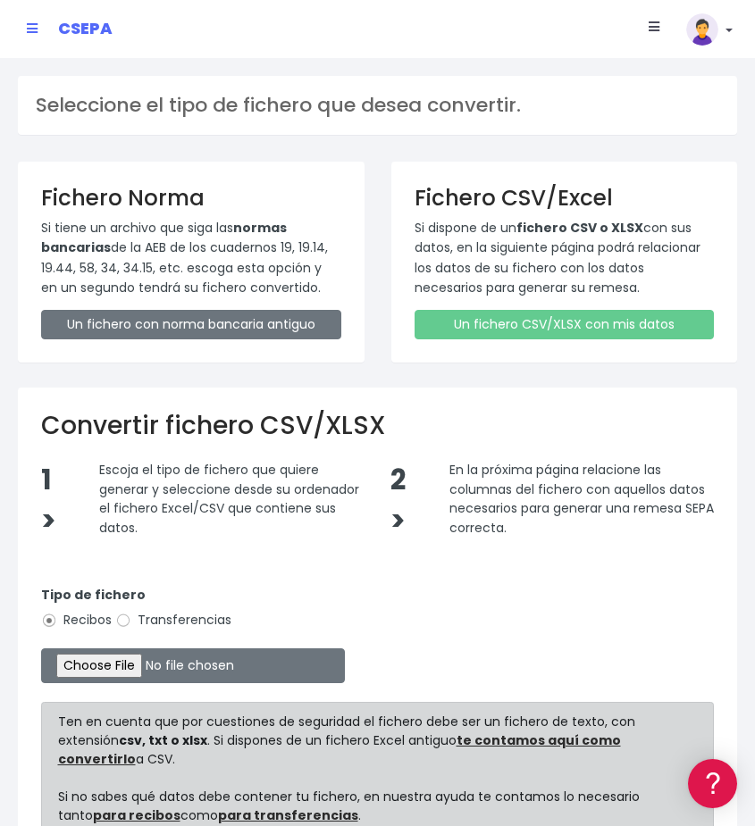
click at [161, 617] on label "Transferencias" at bounding box center [173, 620] width 116 height 19
click at [131, 617] on input "Transferencias" at bounding box center [123, 621] width 16 height 16
radio input "true"
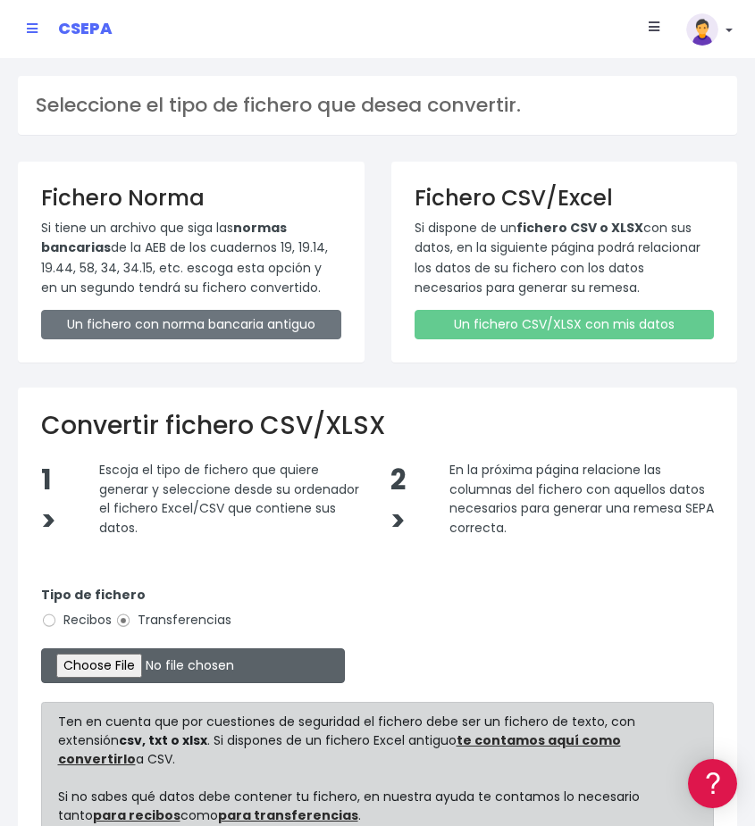
click at [149, 660] on input "file" at bounding box center [193, 665] width 304 height 35
type input "C:\fakepath\MODELO REMESAS PAGO PROVEEDORES FRANCIA.xlsx"
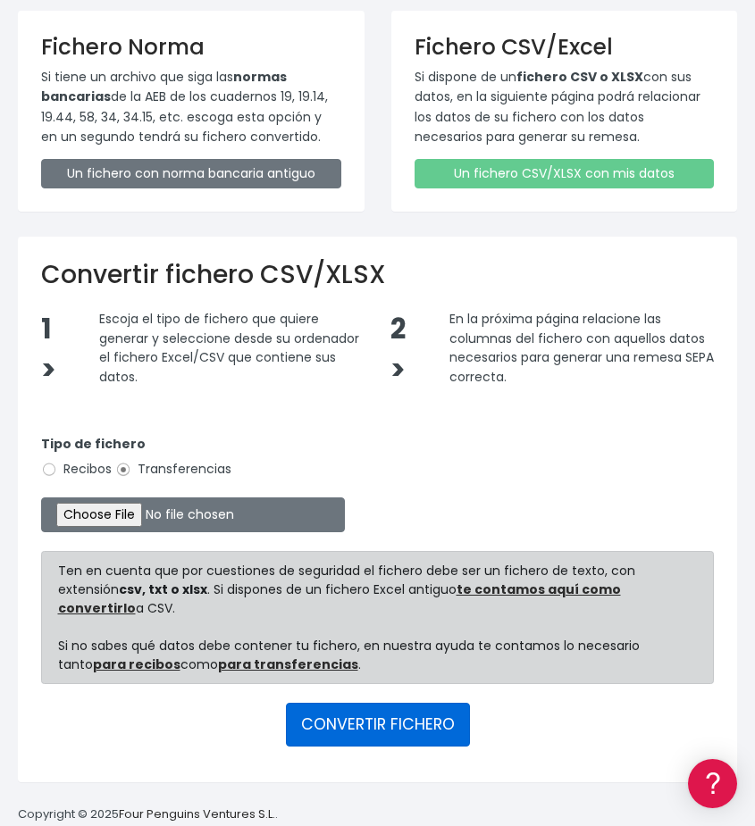
click at [353, 707] on button "CONVERTIR FICHERO" at bounding box center [378, 724] width 184 height 43
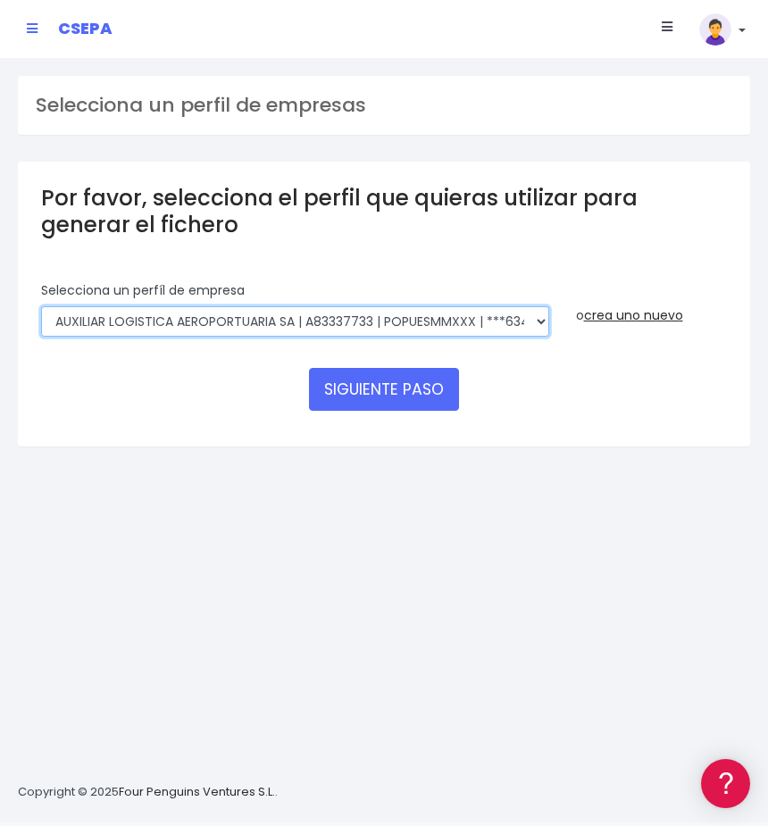
click at [339, 322] on select "AUXILIAR LOGISTICA AEROPORTUARIA SA | A83337733 | POPUESMMXXX | ***63415 COMPAÑ…" at bounding box center [295, 321] width 508 height 30
select select "394"
click at [41, 306] on select "AUXILIAR LOGISTICA AEROPORTUARIA SA | A83337733 | POPUESMMXXX | ***63415 COMPAÑ…" at bounding box center [295, 321] width 508 height 30
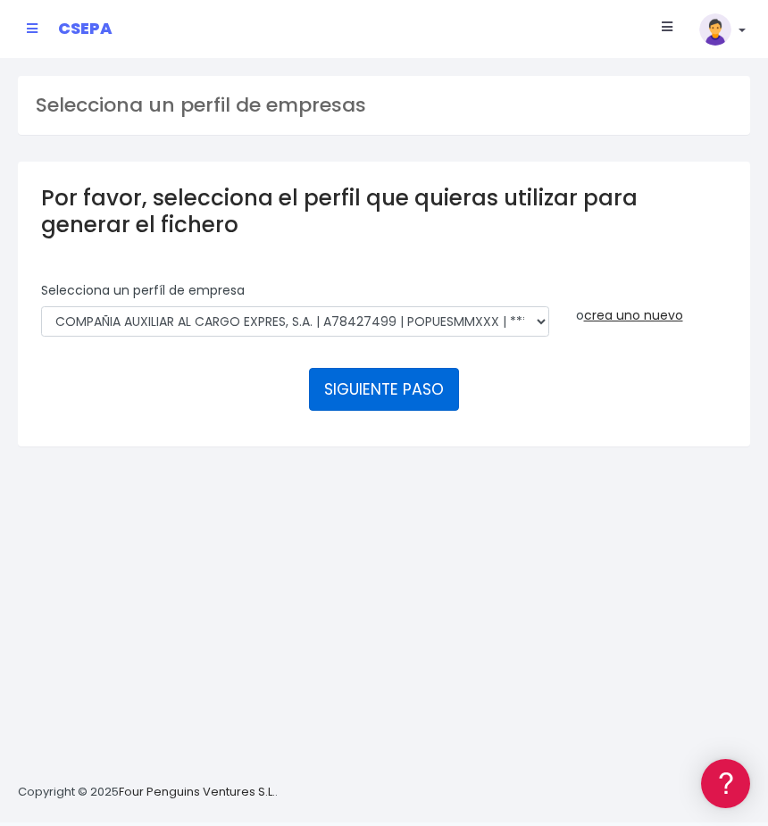
click at [377, 381] on button "SIGUIENTE PASO" at bounding box center [384, 389] width 150 height 43
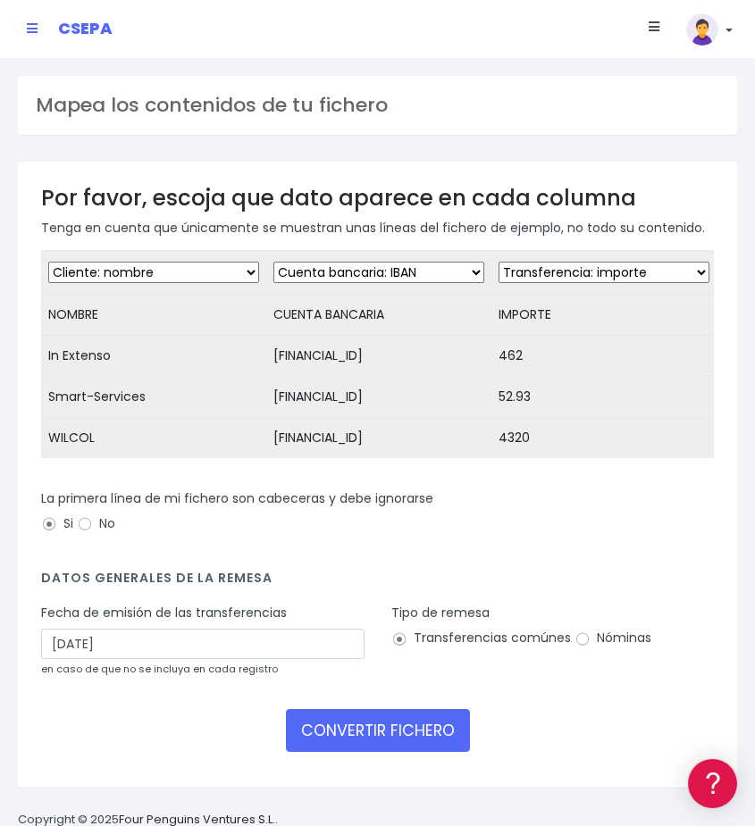
click at [152, 678] on div "Fecha de emisión de las transferencias 06/09/2025 en caso de que no se incluya …" at bounding box center [202, 641] width 323 height 74
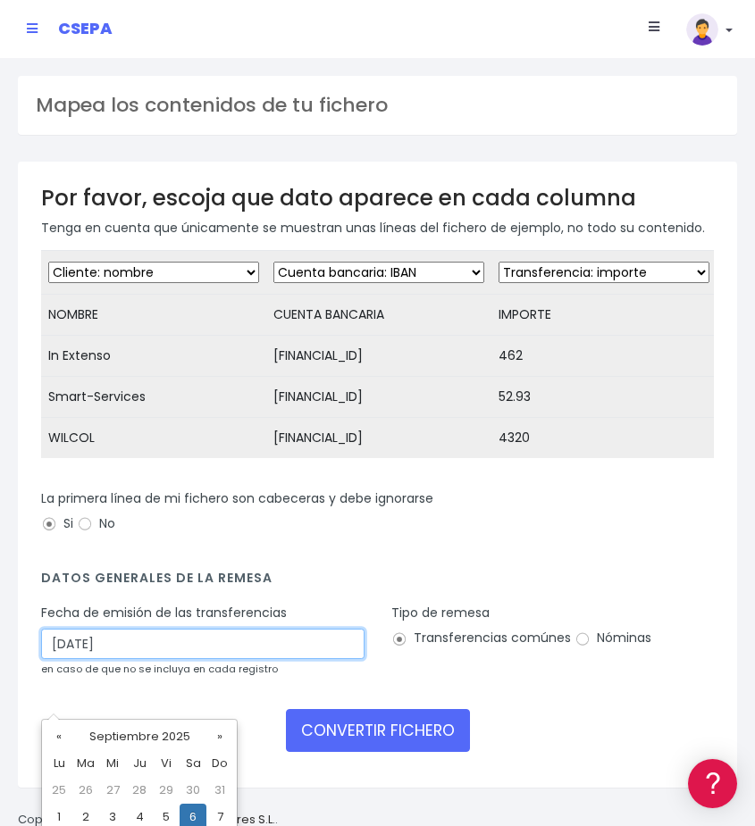
click at [156, 659] on input "06/09/2025" at bounding box center [202, 644] width 323 height 30
click at [131, 812] on td "4" at bounding box center [139, 817] width 27 height 27
type input "04/09/2025"
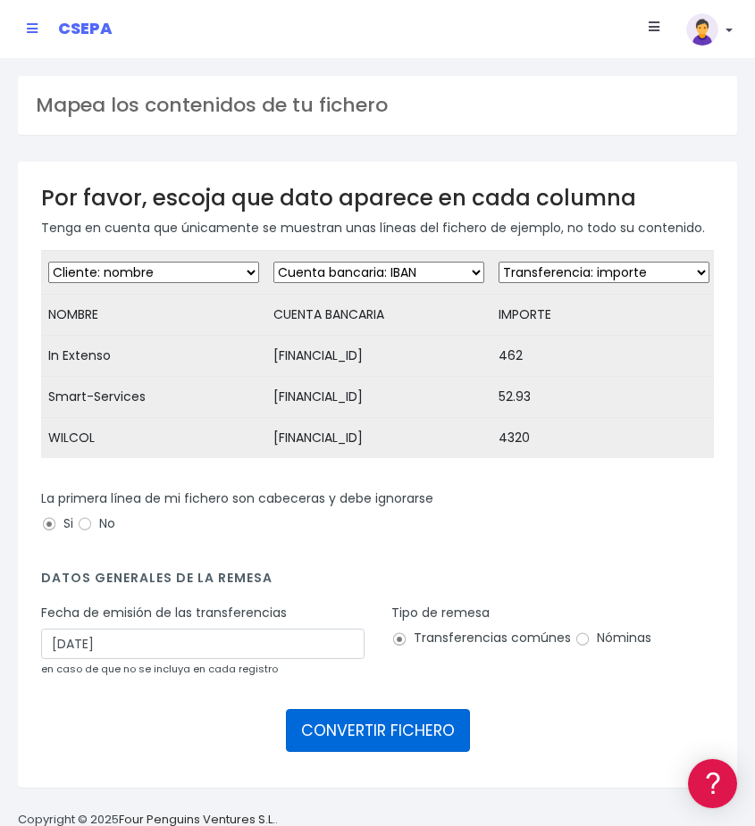
click at [357, 752] on button "CONVERTIR FICHERO" at bounding box center [378, 730] width 184 height 43
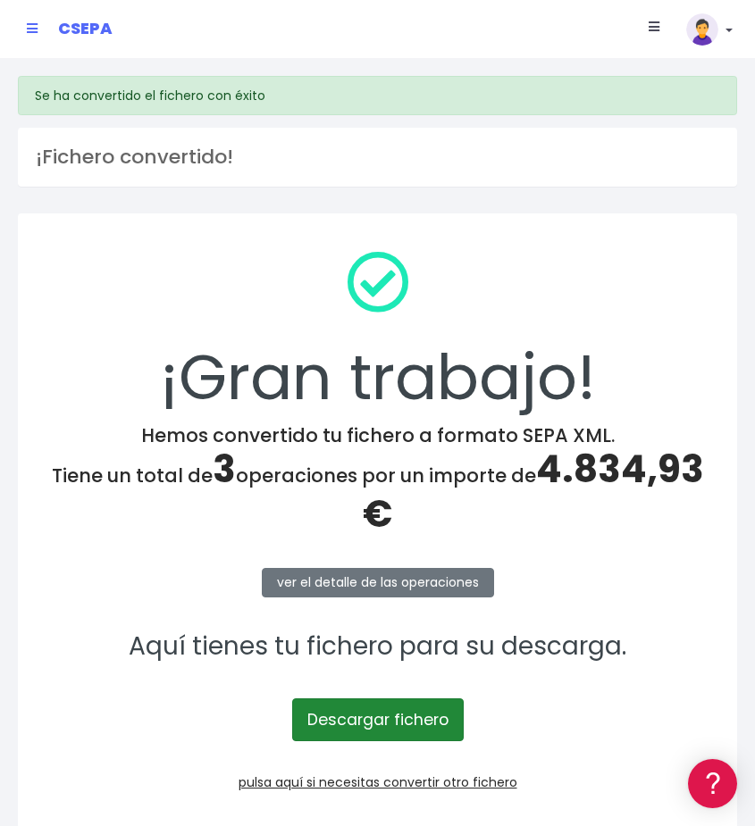
click at [354, 719] on link "Descargar fichero" at bounding box center [377, 719] width 171 height 43
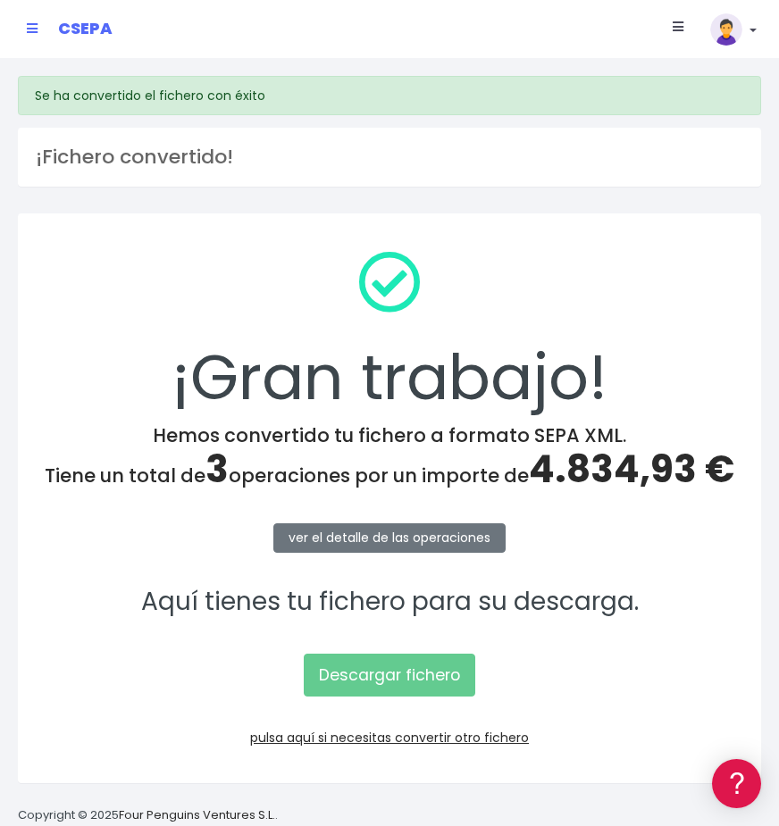
click at [754, 34] on link at bounding box center [733, 29] width 46 height 32
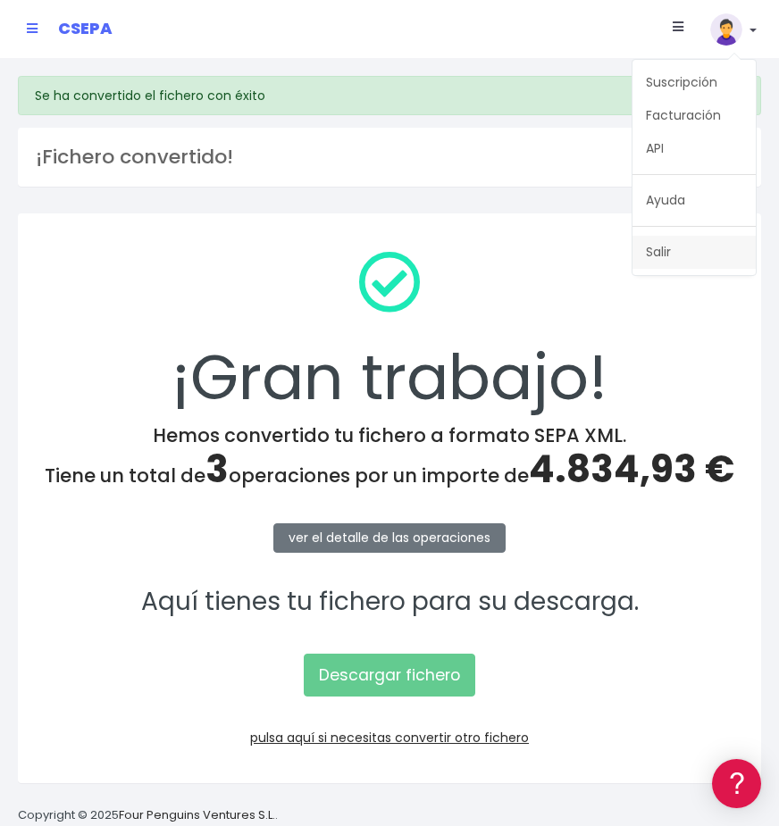
click at [701, 240] on link "Salir" at bounding box center [693, 252] width 123 height 33
